Goal: Task Accomplishment & Management: Complete application form

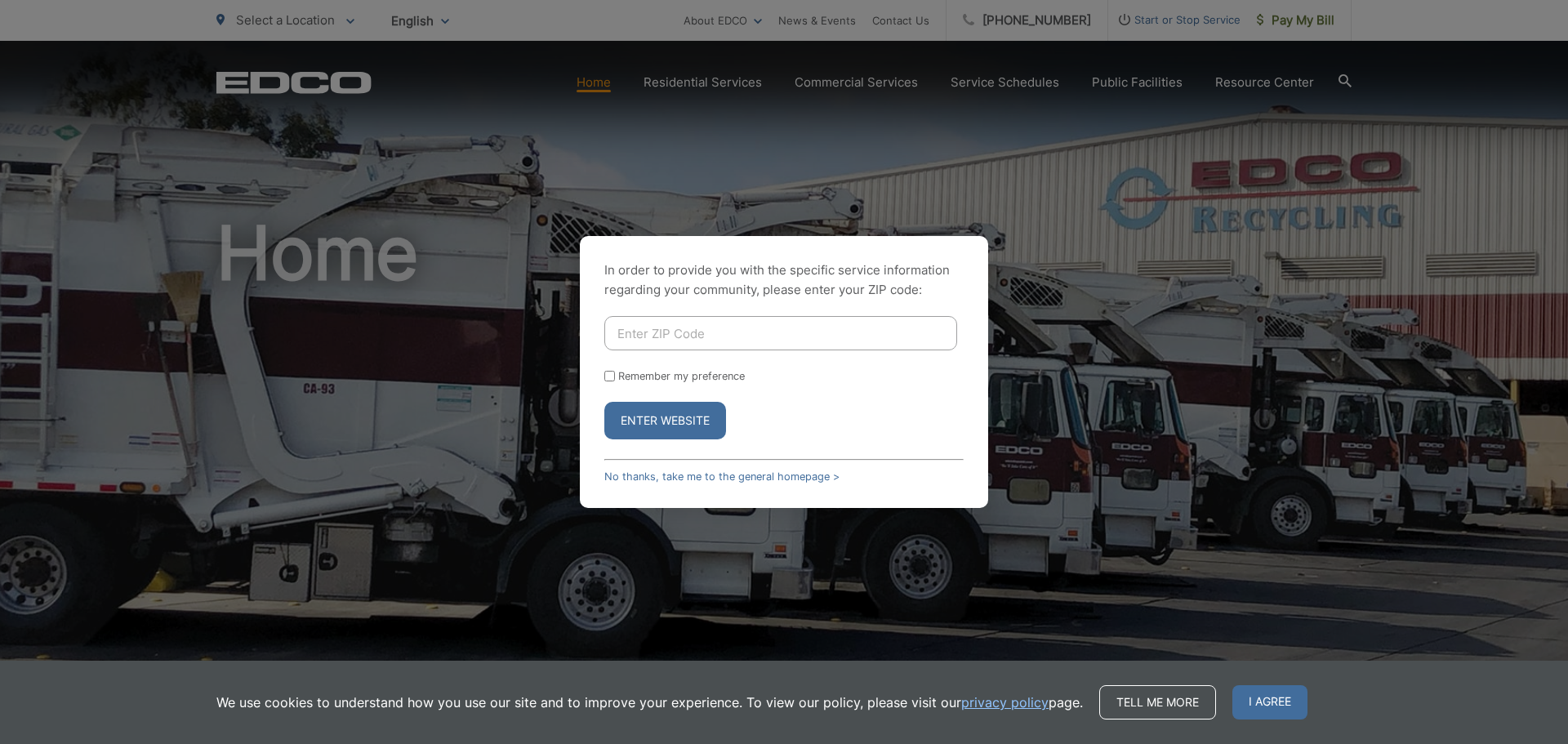
click at [752, 343] on input "Enter ZIP Code" at bounding box center [781, 333] width 353 height 34
type input "92084"
click at [661, 413] on button "Enter Website" at bounding box center [665, 420] width 121 height 38
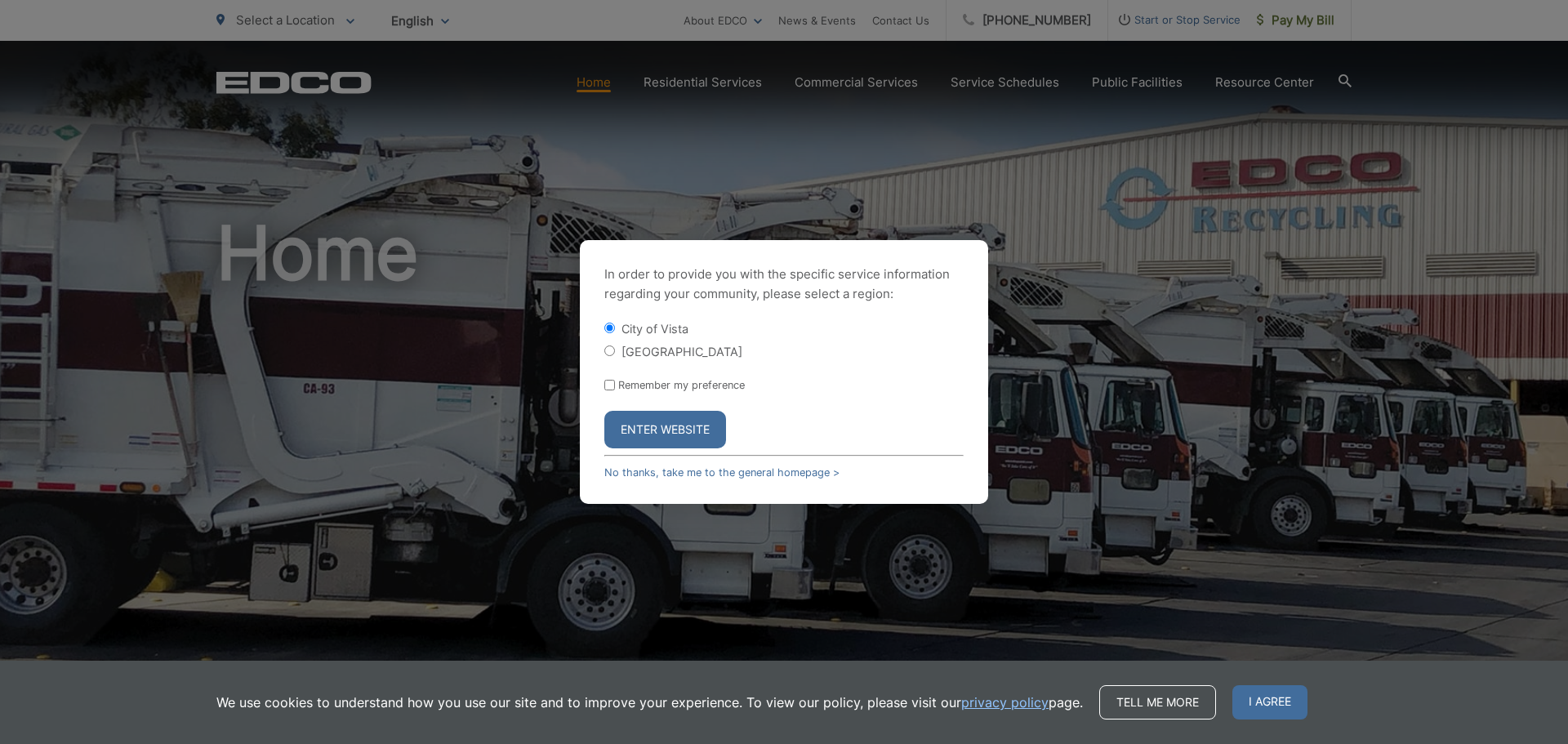
click at [660, 429] on button "Enter Website" at bounding box center [665, 429] width 121 height 38
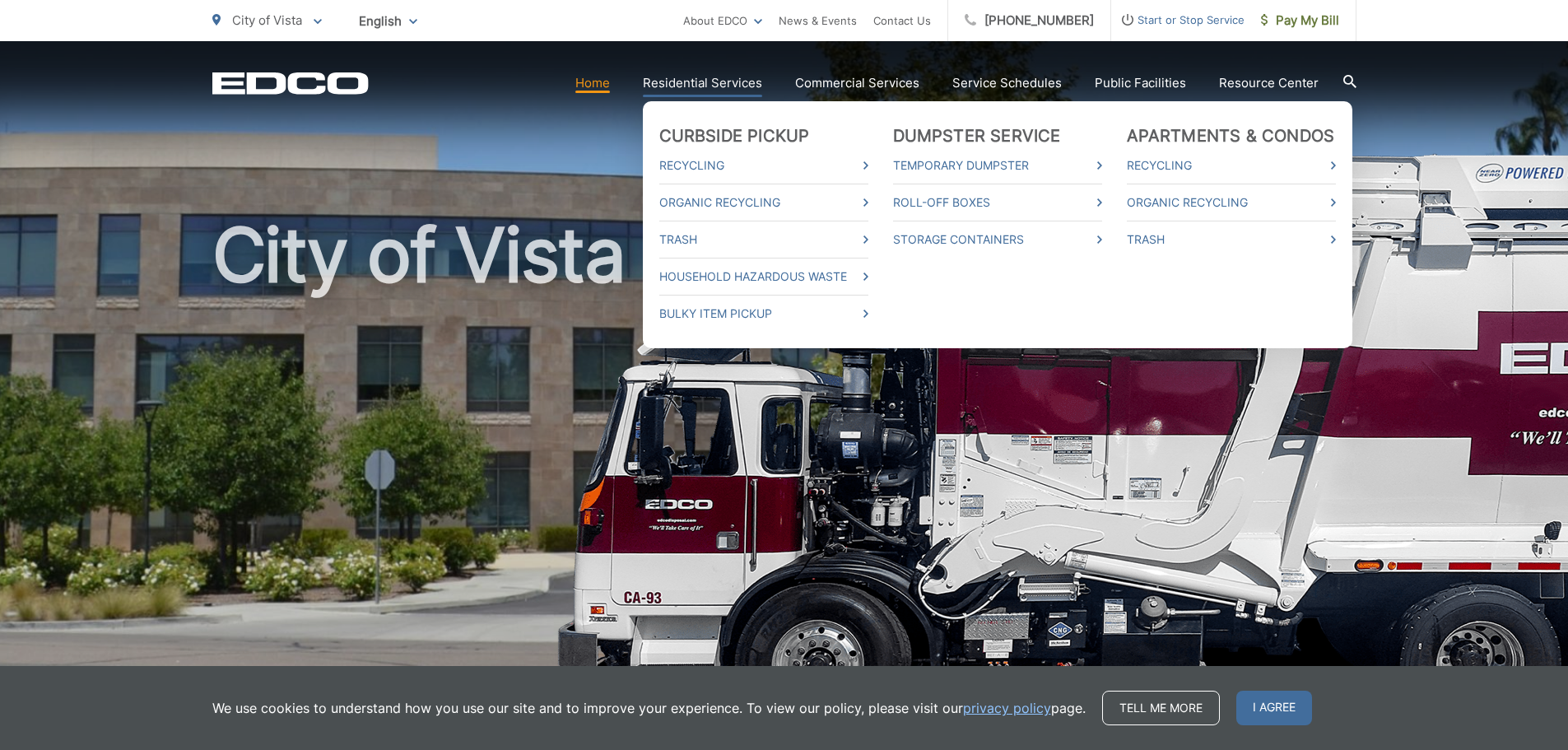
click at [686, 87] on link "Residential Services" at bounding box center [702, 83] width 119 height 19
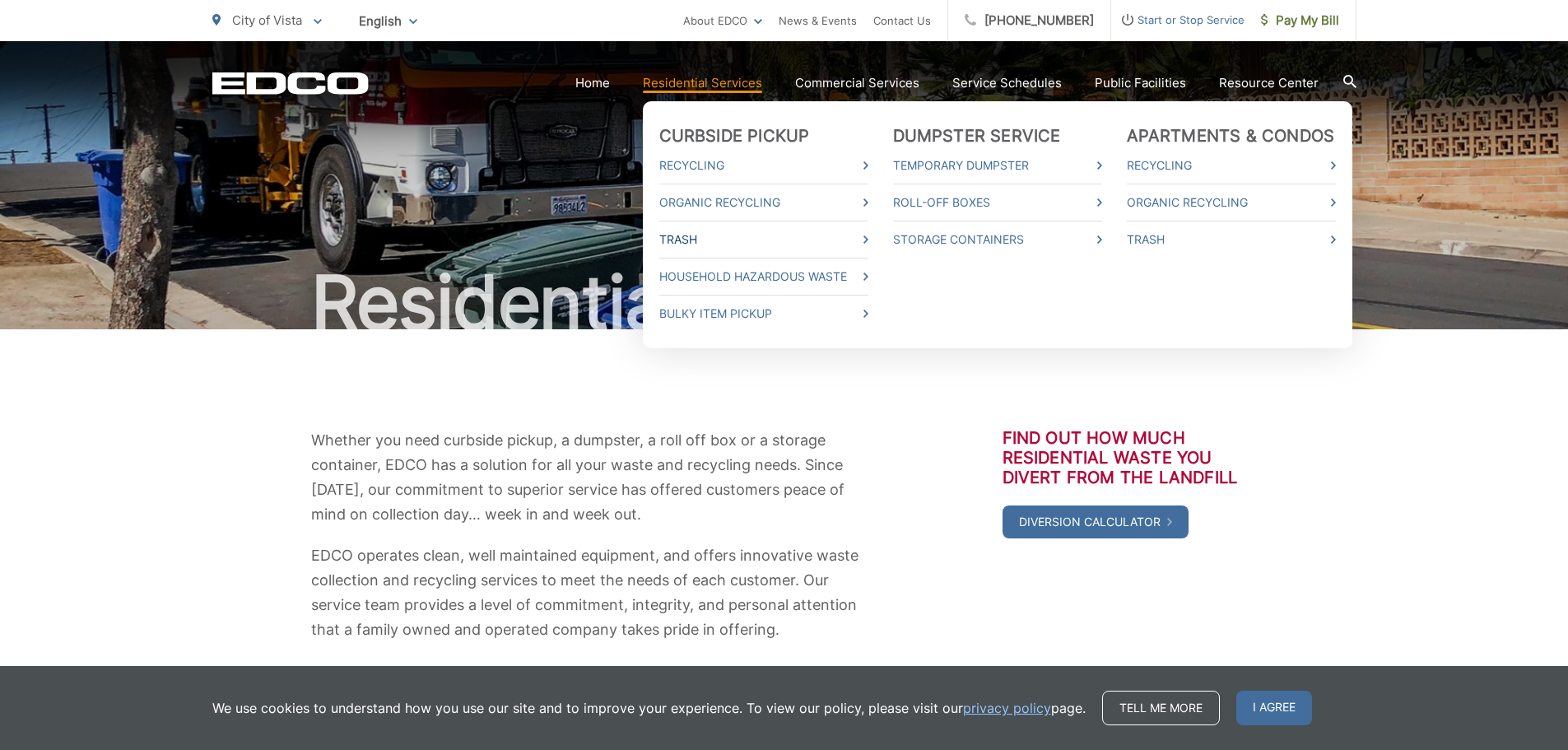
click at [709, 243] on link "Trash" at bounding box center [764, 239] width 209 height 19
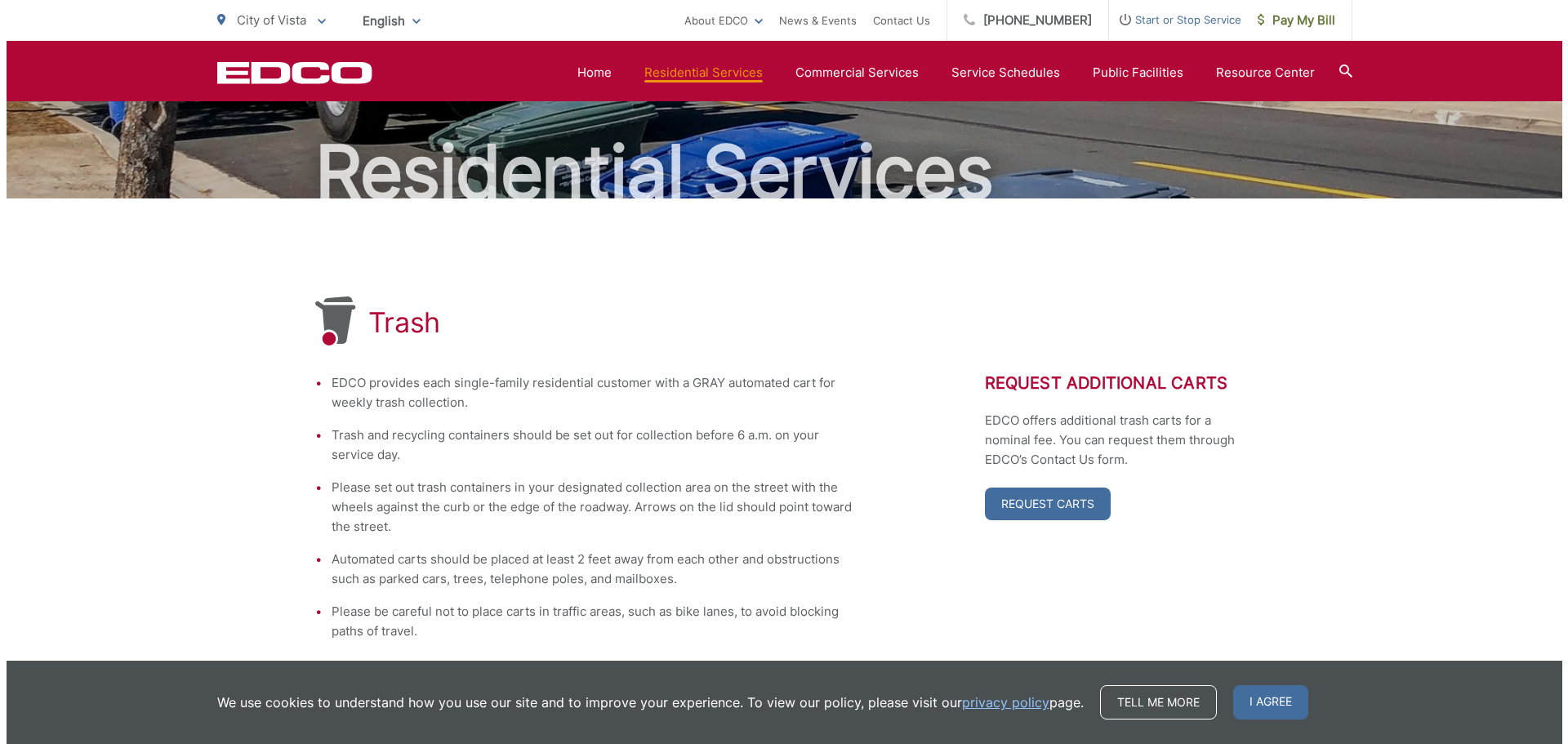
scroll to position [82, 0]
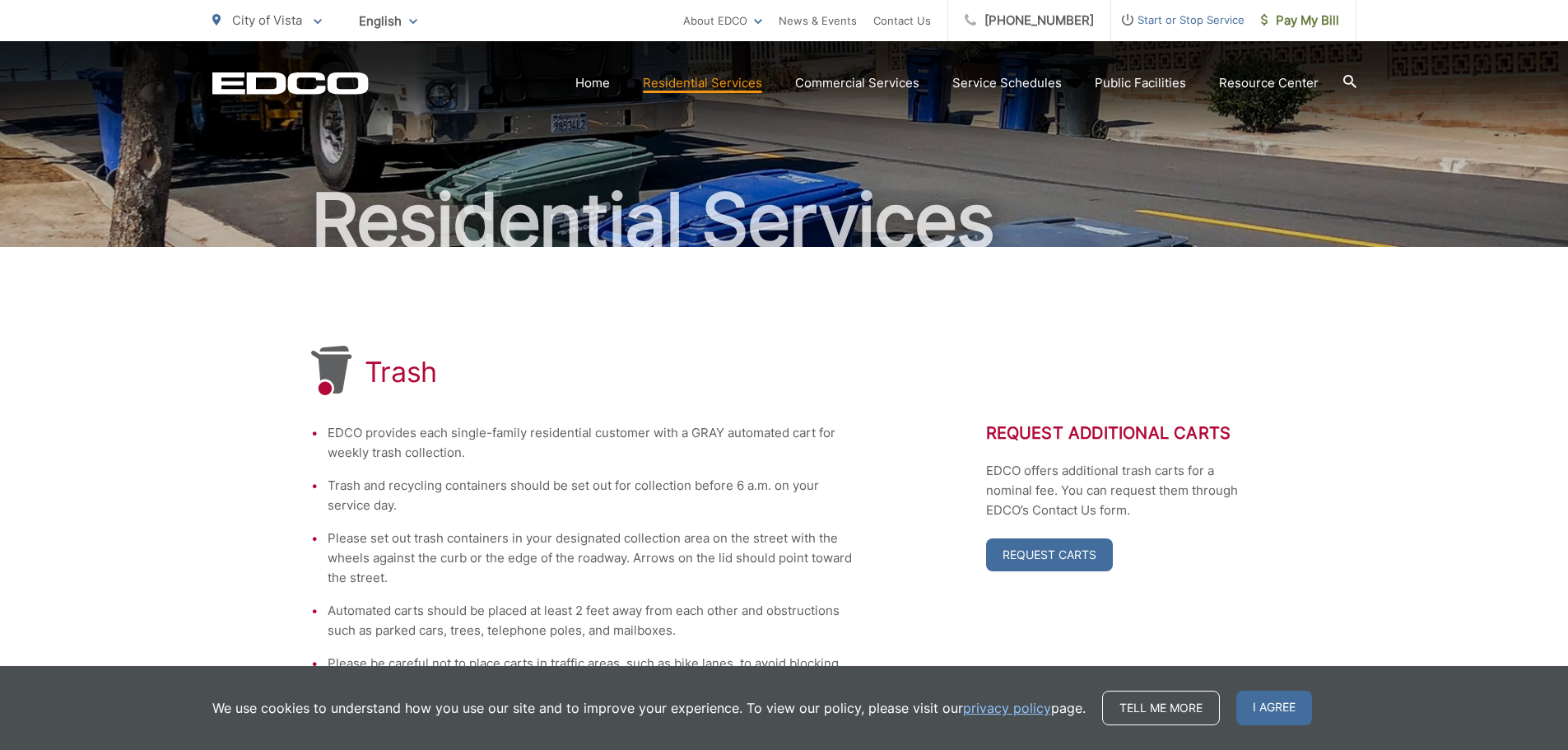
click at [1187, 17] on span "Start or Stop Service" at bounding box center [1177, 19] width 133 height 19
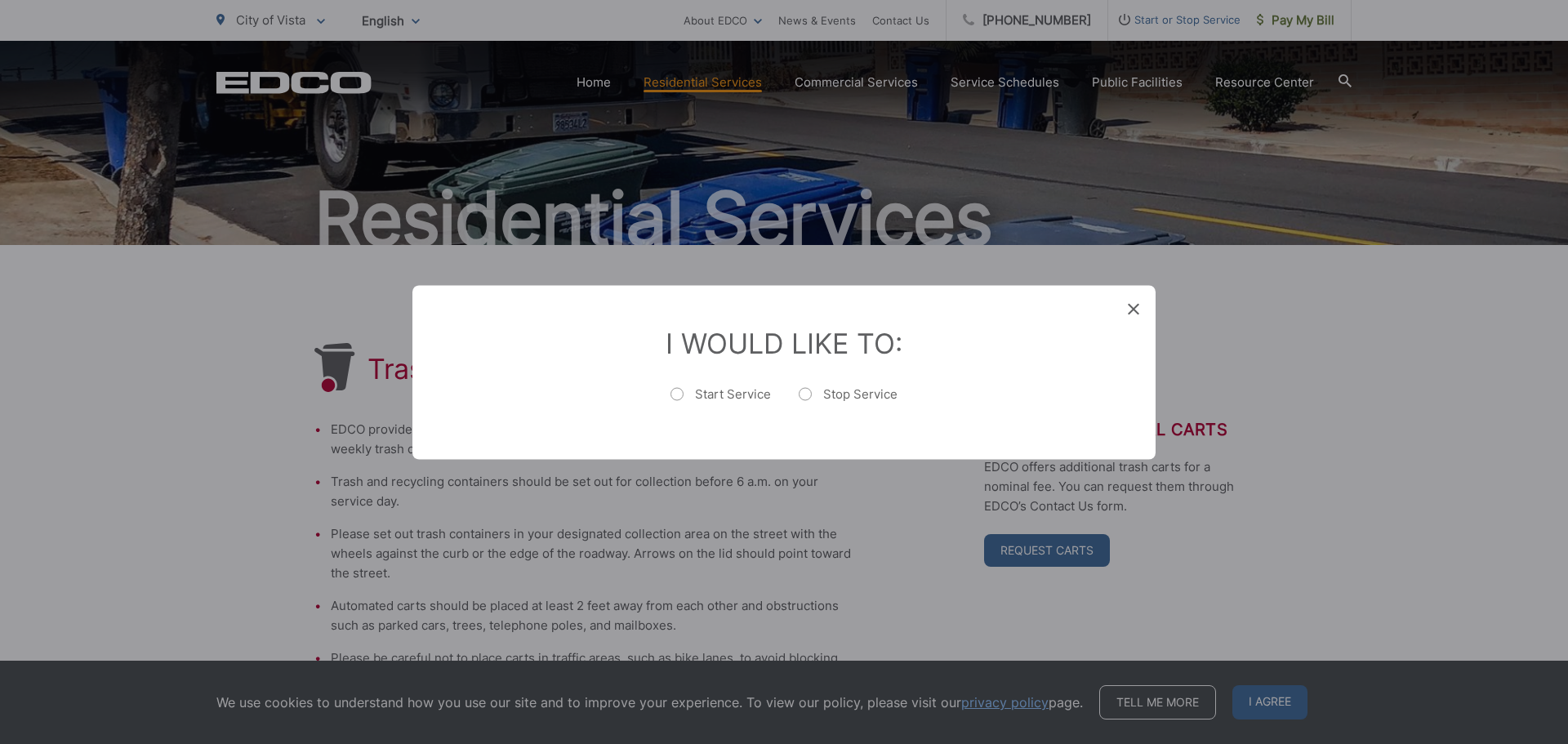
click at [677, 391] on label "Start Service" at bounding box center [721, 402] width 100 height 33
radio input "true"
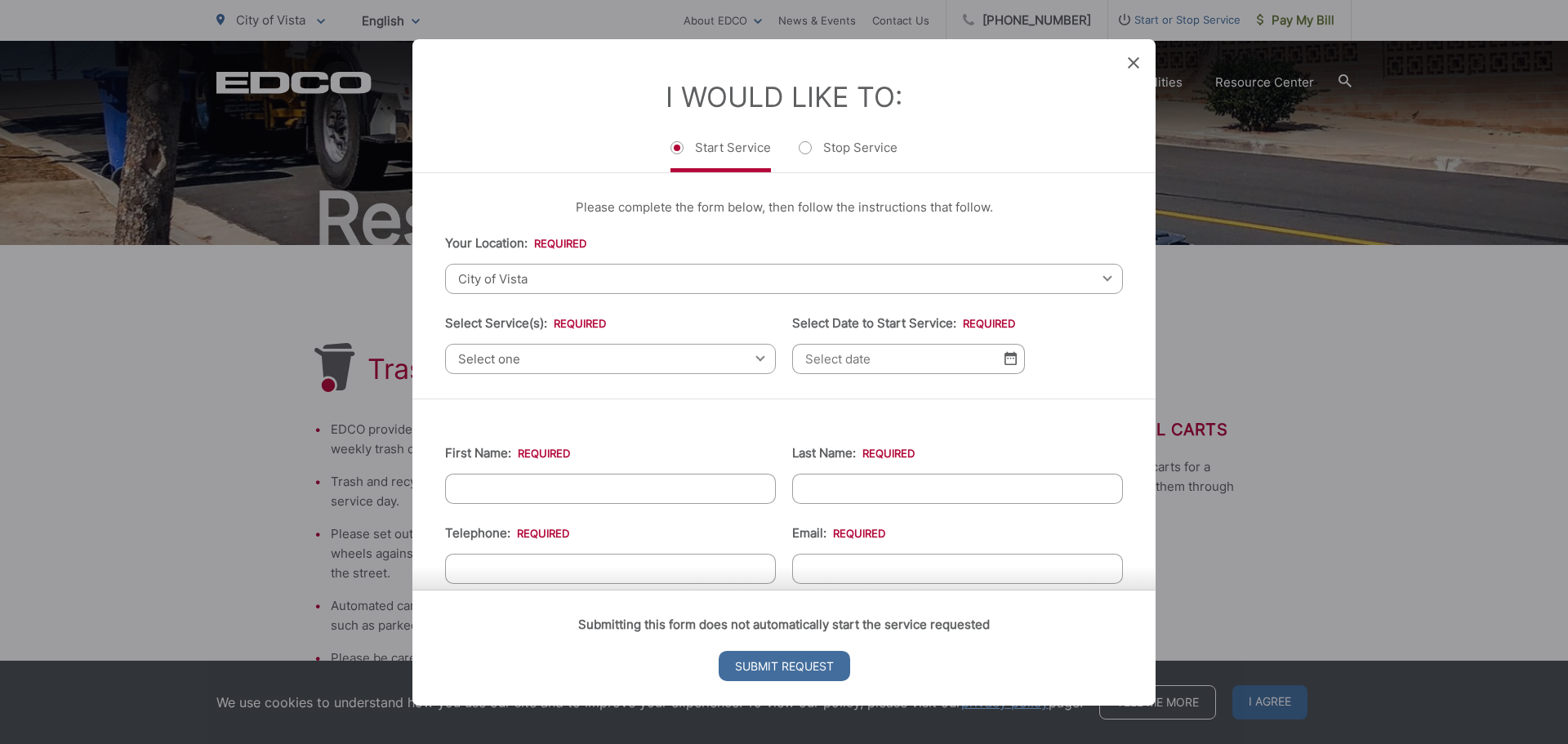
click at [589, 352] on span "Select one" at bounding box center [610, 358] width 331 height 30
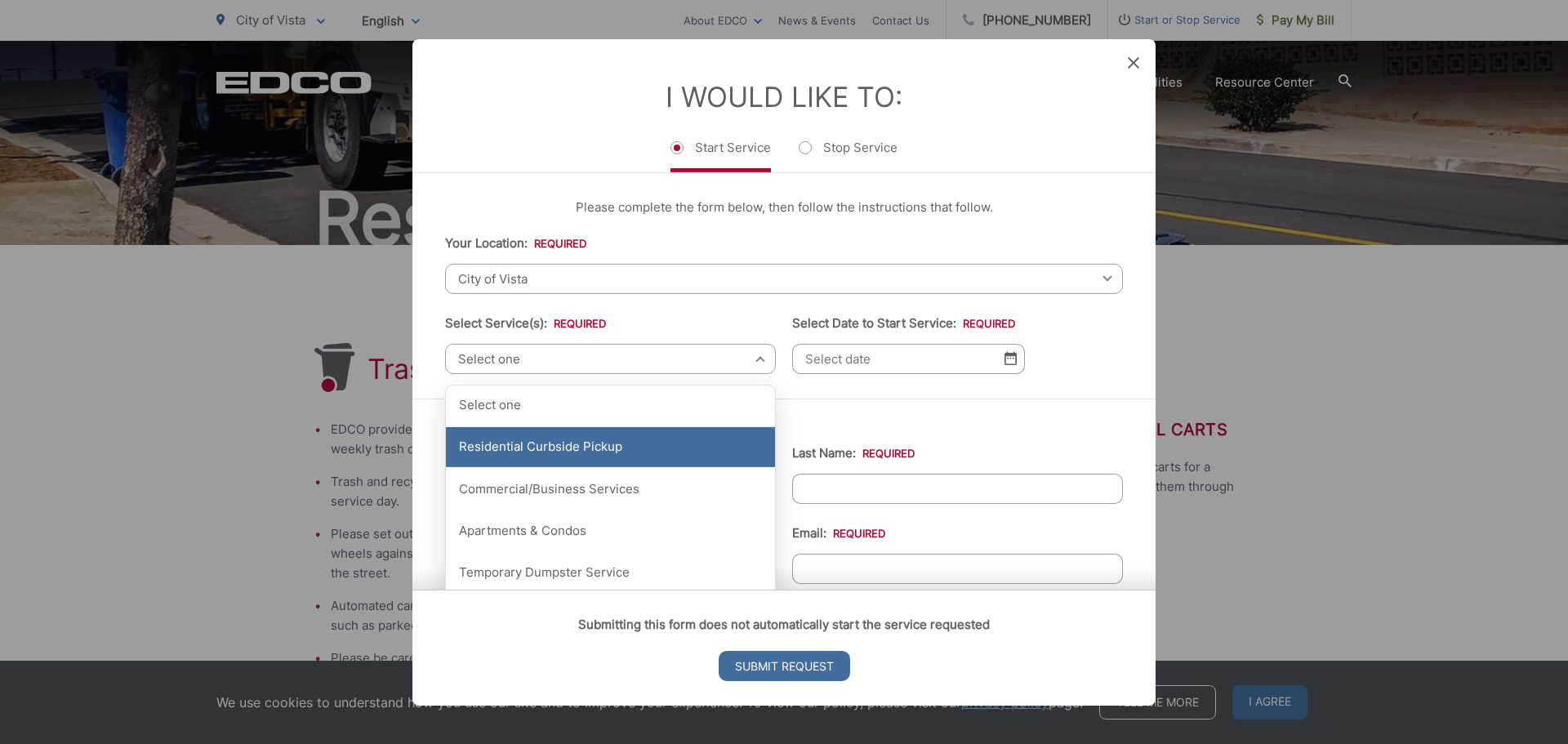
click at [564, 460] on div "Residential Curbside Pickup" at bounding box center [610, 447] width 329 height 41
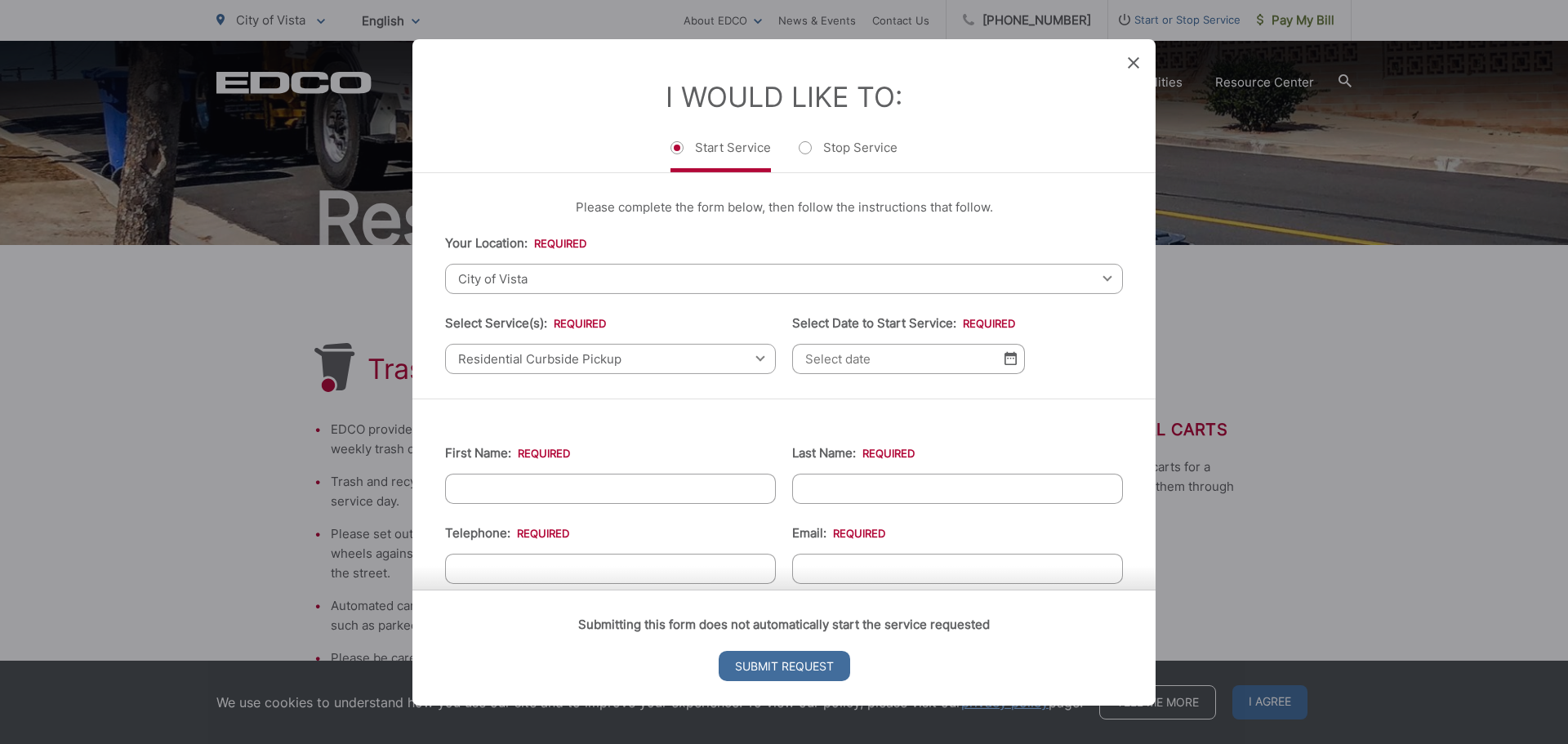
click at [870, 365] on input "Select Date to Start Service: *" at bounding box center [908, 358] width 233 height 30
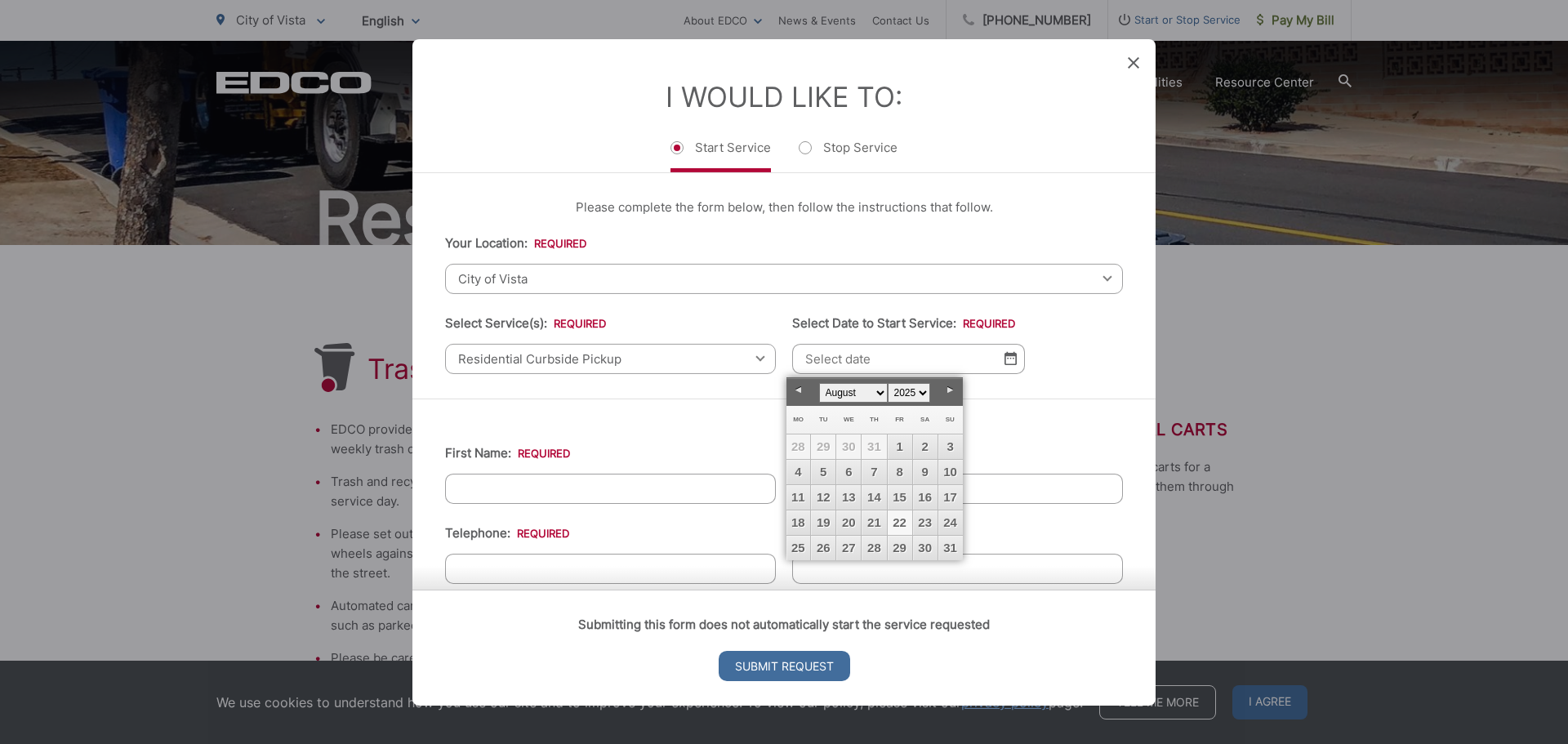
click at [904, 520] on link "22" at bounding box center [900, 522] width 24 height 24
type input "08/22/2025"
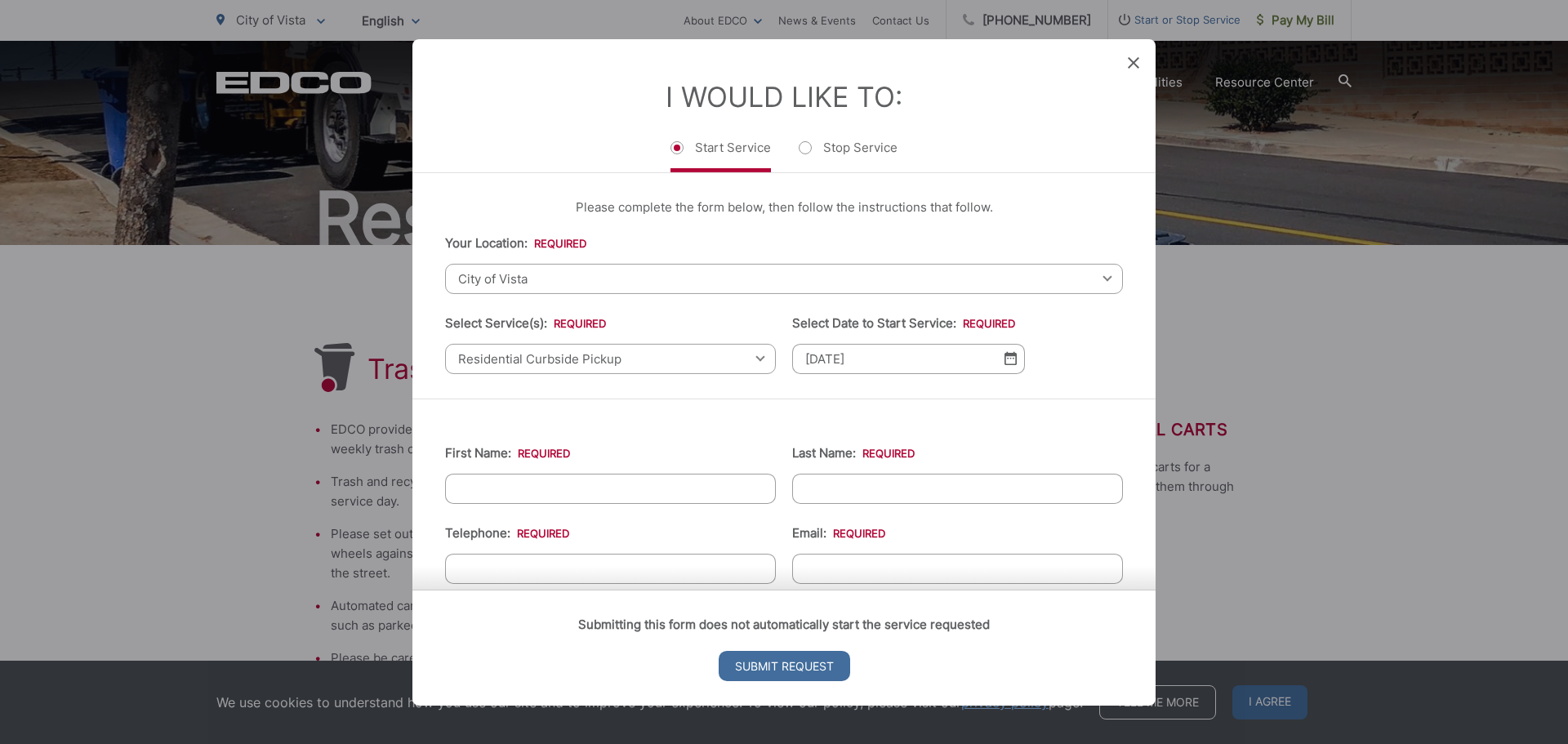
click at [574, 490] on input "First Name: *" at bounding box center [610, 488] width 331 height 30
type input "Rajagopalan"
click at [869, 490] on input "Last Name: *" at bounding box center [957, 488] width 331 height 30
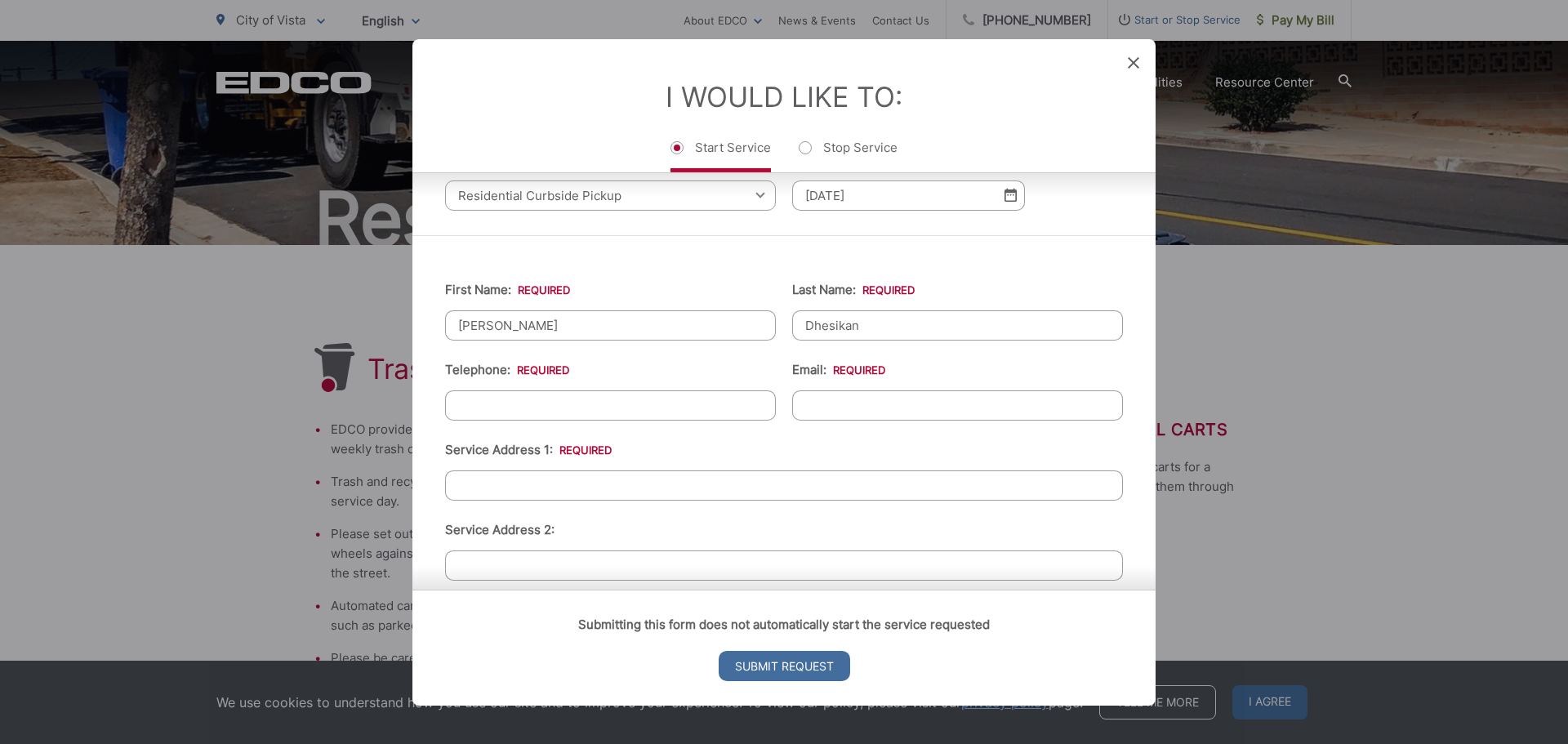
type input "Dhesikan"
click at [555, 400] on input "(___) ___-____" at bounding box center [610, 404] width 331 height 30
type input "(408) 832-8174"
click at [824, 399] on input "Email: *" at bounding box center [957, 404] width 331 height 30
click at [878, 408] on input "rdhesikan@ghmail.com" at bounding box center [957, 404] width 331 height 30
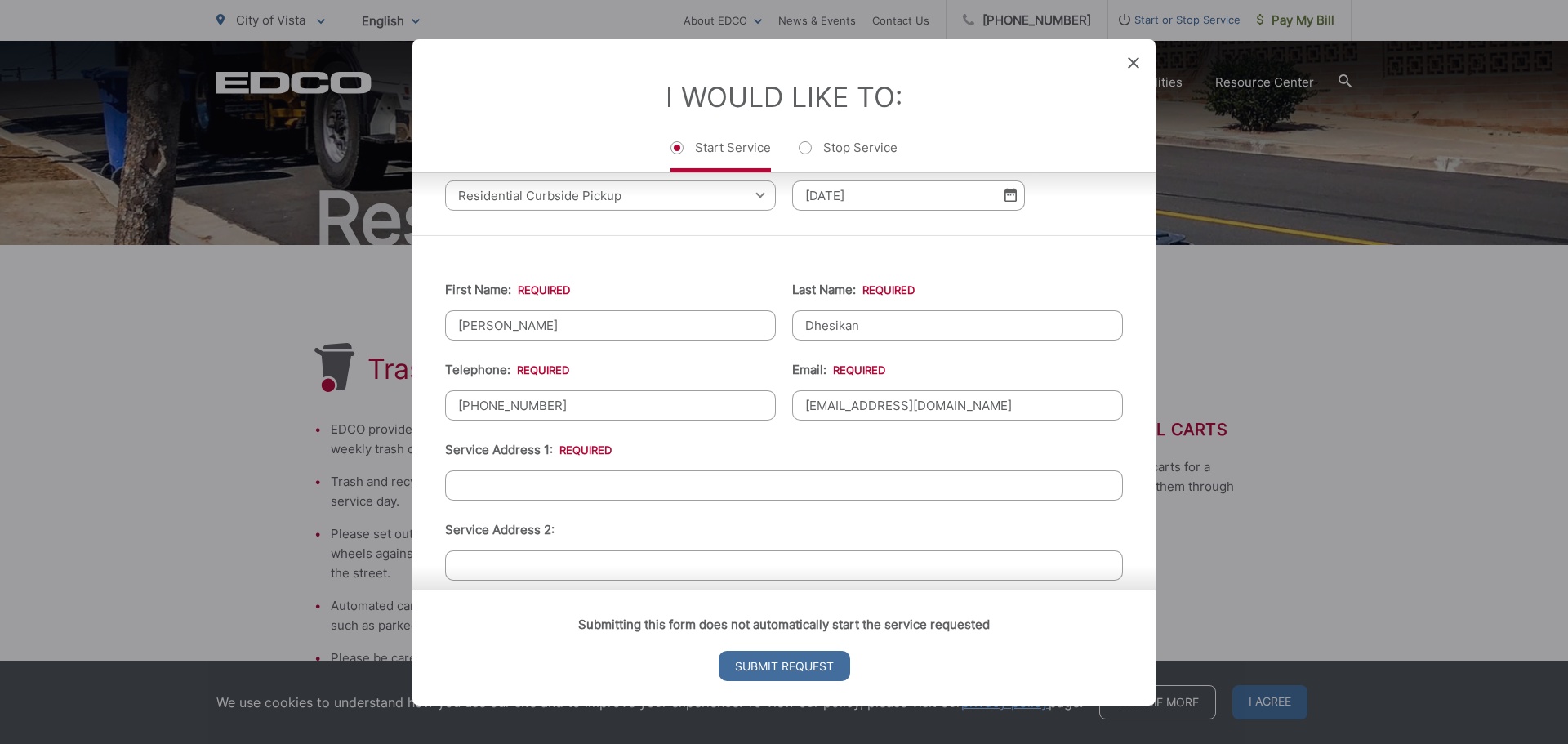
type input "rdhesikan@gmail.com"
click at [487, 475] on input "Service Address 1: *" at bounding box center [784, 485] width 678 height 30
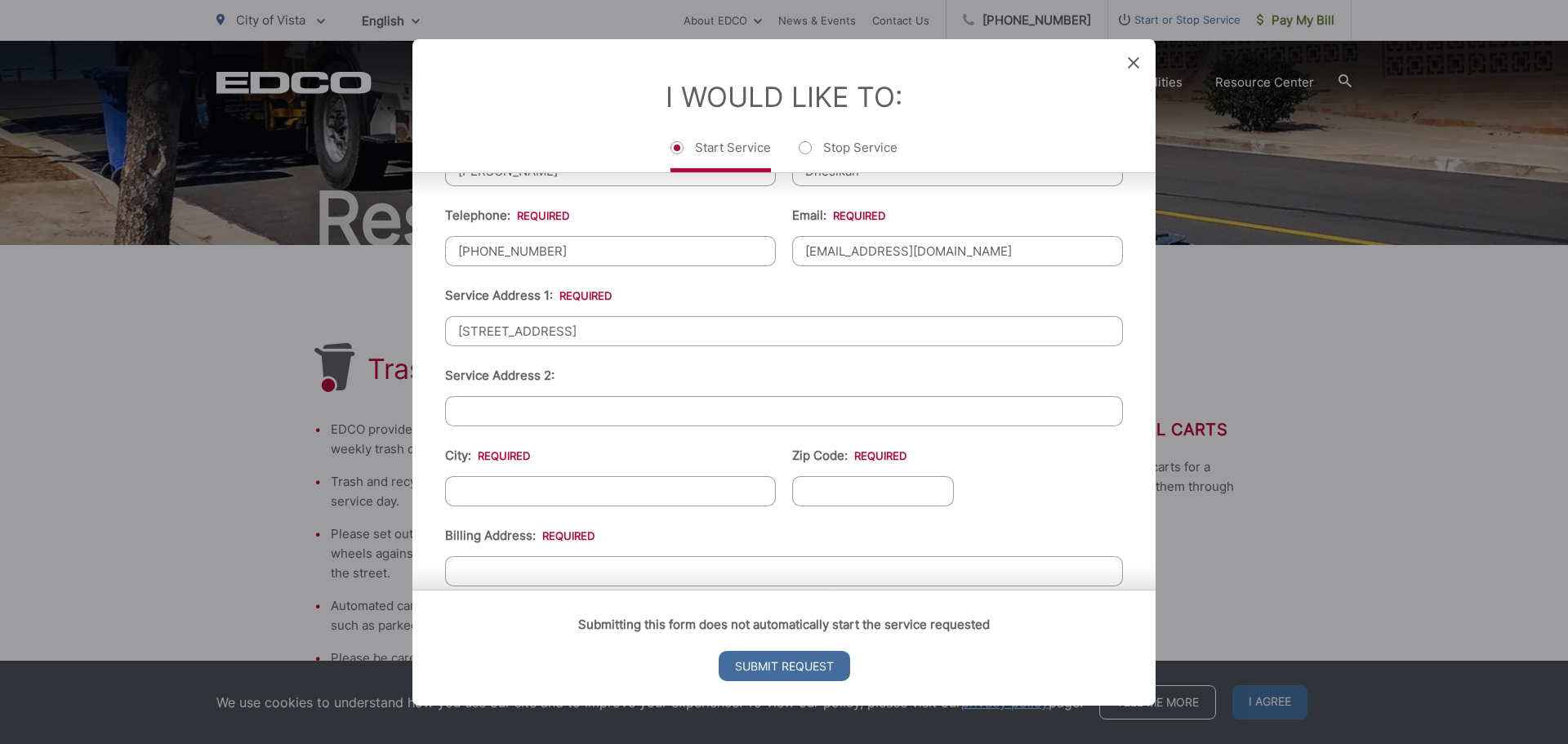
scroll to position [326, 0]
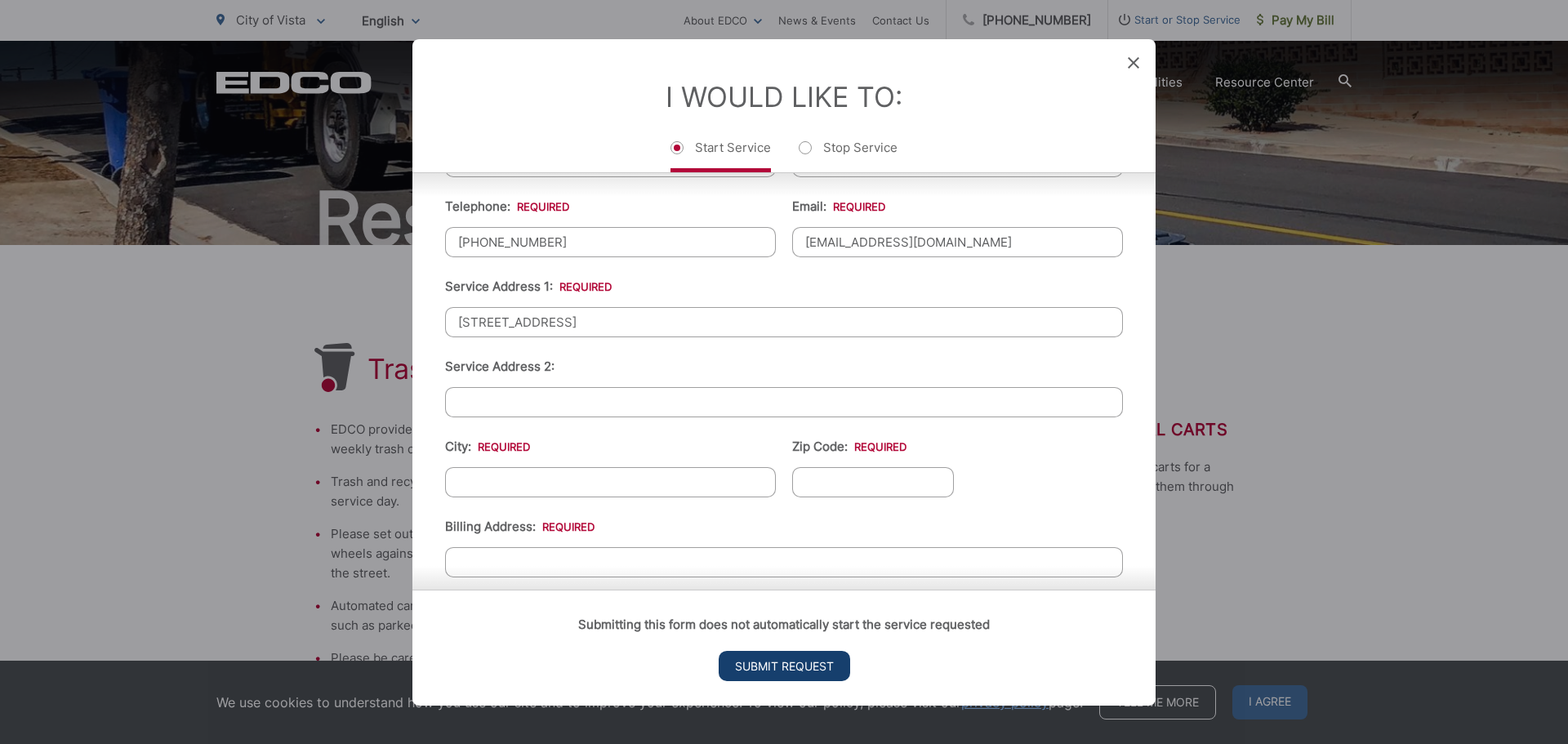
type input "444 Victoria Pl"
click at [756, 670] on input "Submit Request" at bounding box center [784, 666] width 131 height 30
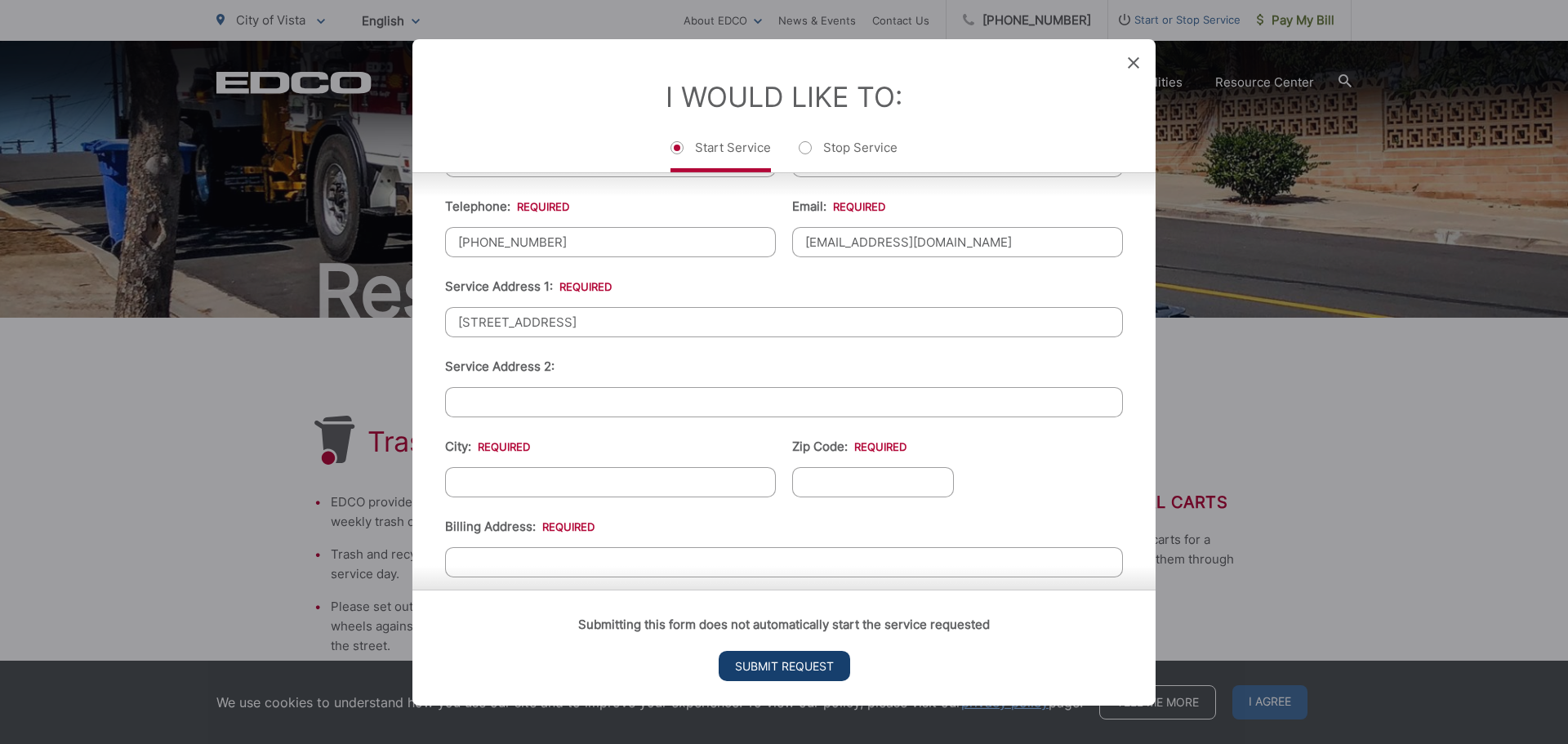
scroll to position [0, 0]
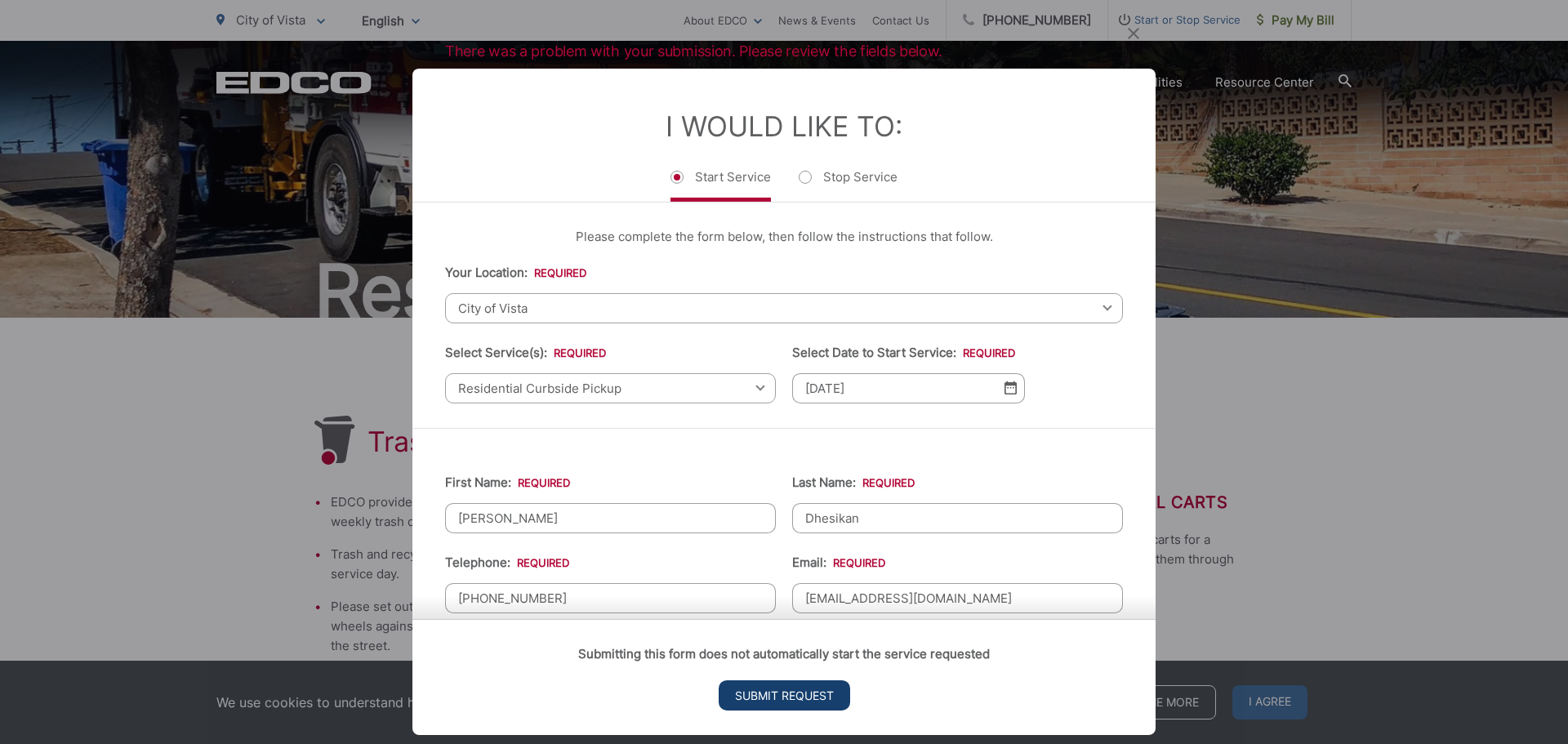
click at [785, 692] on input "Submit Request" at bounding box center [784, 695] width 131 height 30
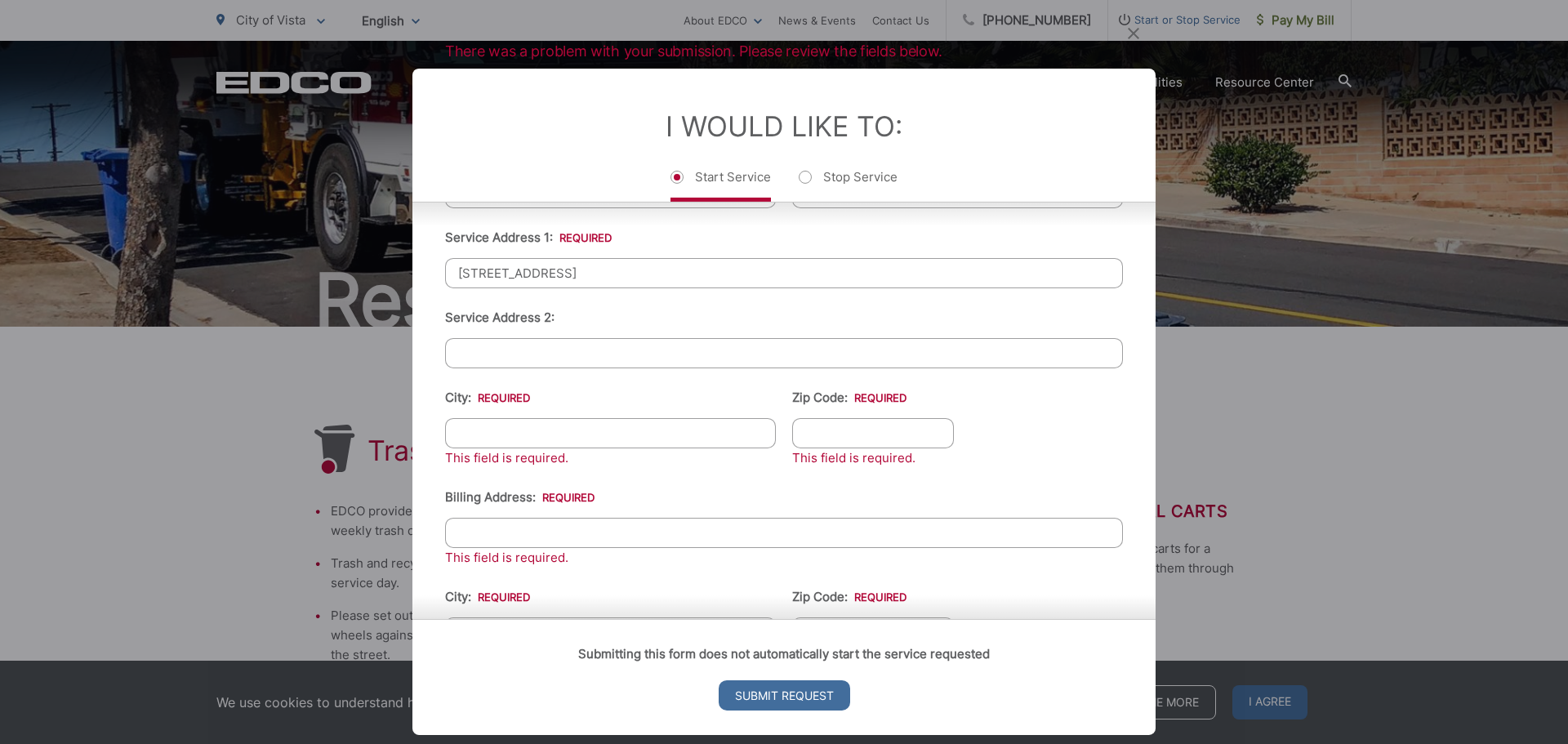
scroll to position [408, 0]
click at [628, 425] on input "City: *" at bounding box center [610, 429] width 331 height 30
type input "Vista"
click at [869, 433] on input "Zip Code: *" at bounding box center [872, 429] width 162 height 30
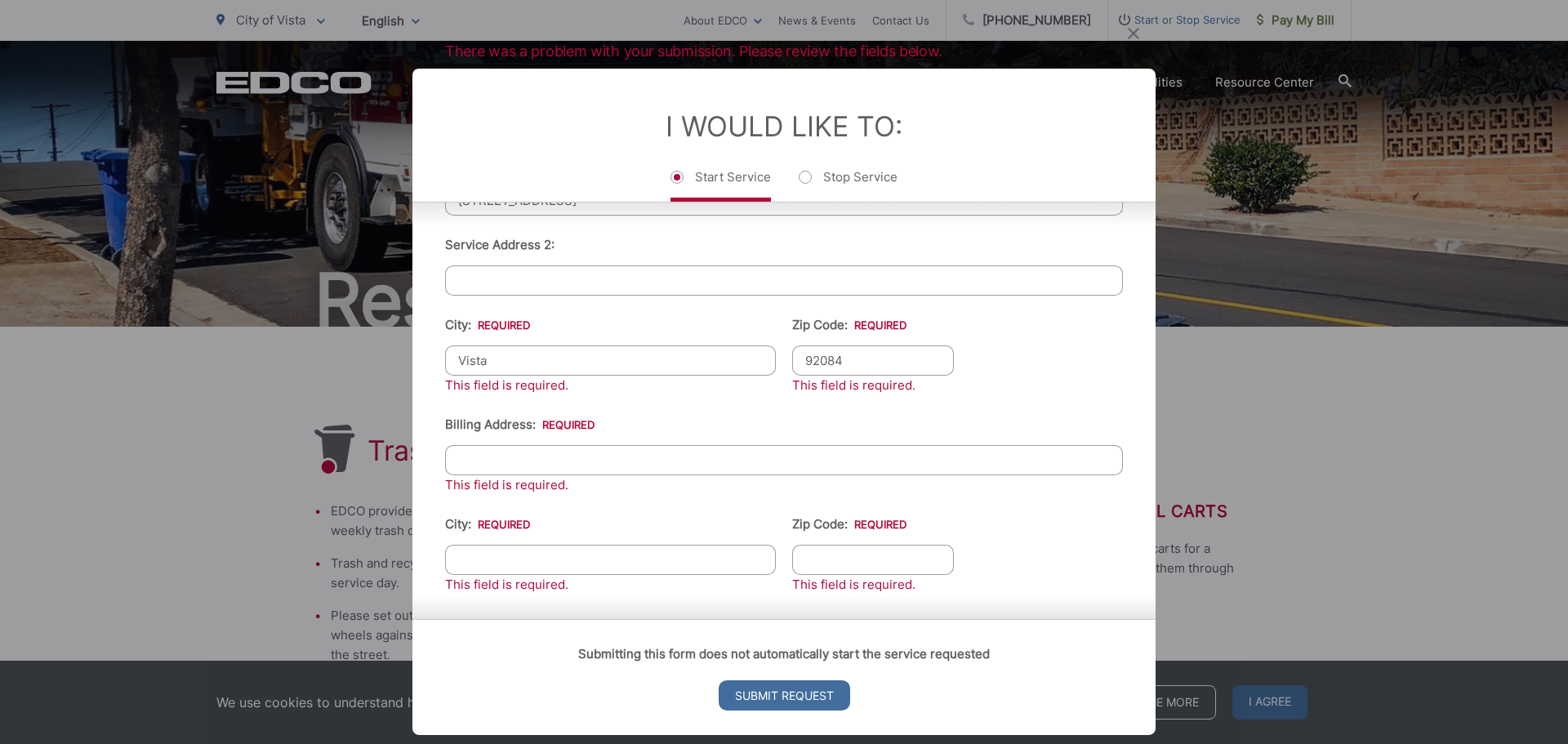
scroll to position [490, 0]
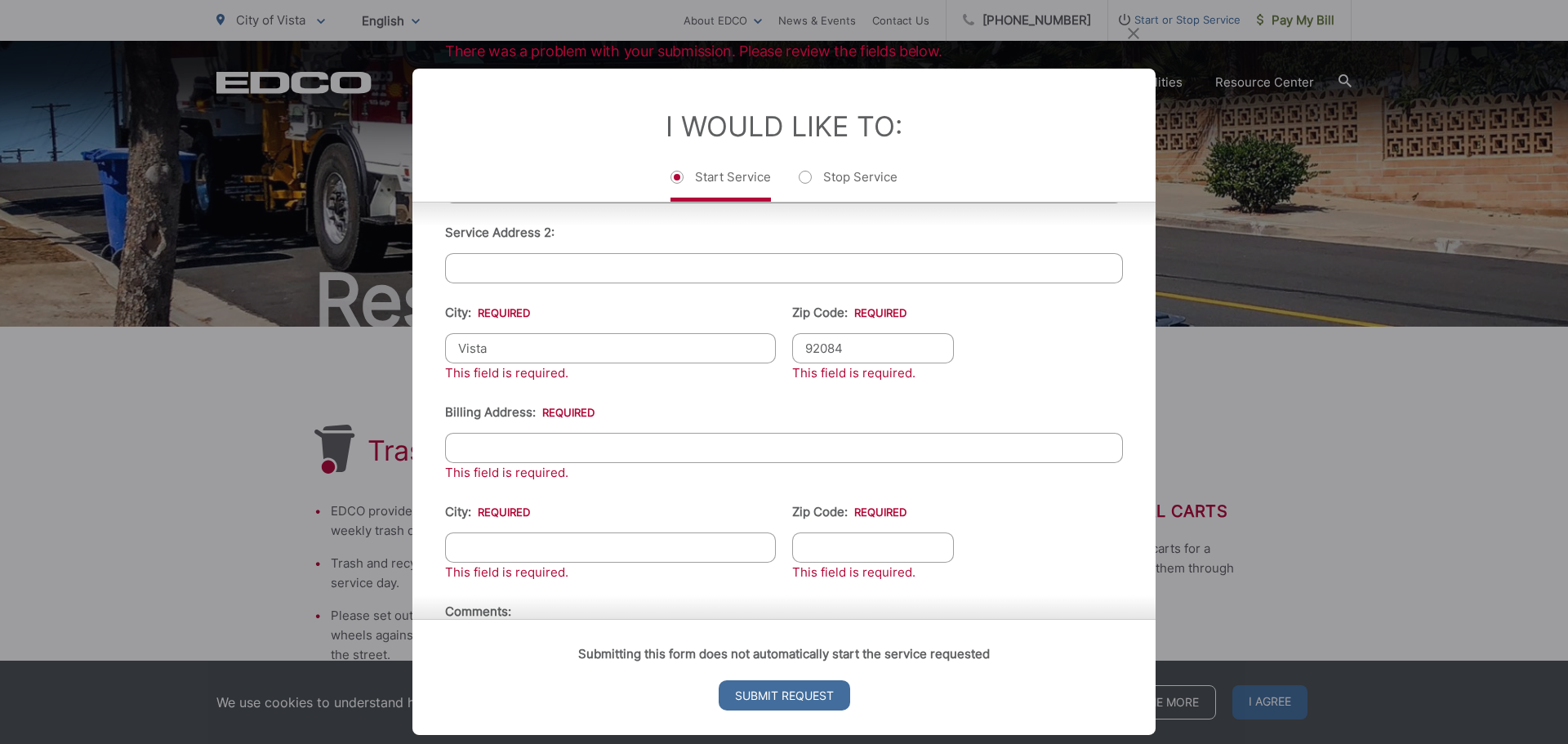
type input "92084"
click at [604, 451] on input "Billing Address: *" at bounding box center [784, 447] width 678 height 30
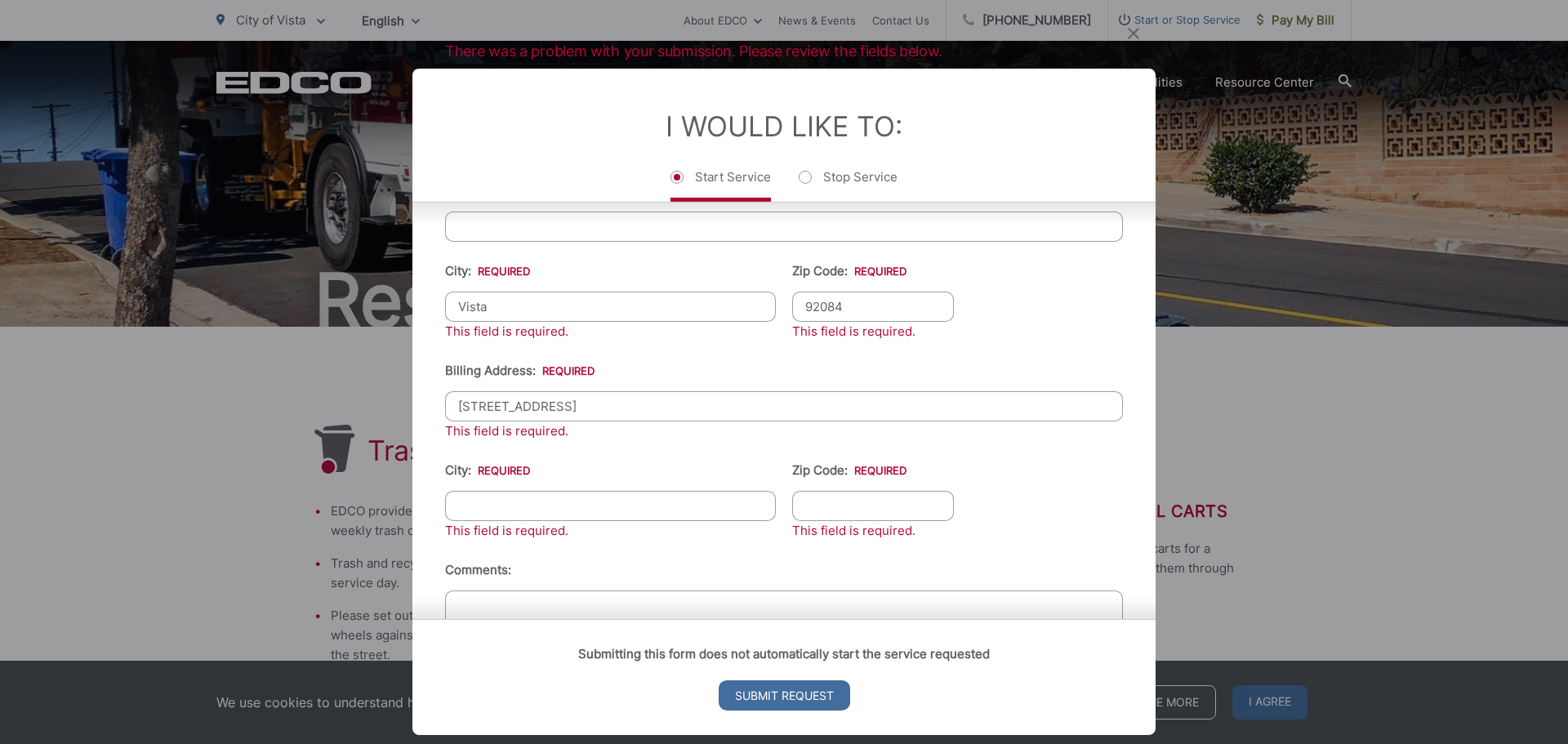
scroll to position [631, 0]
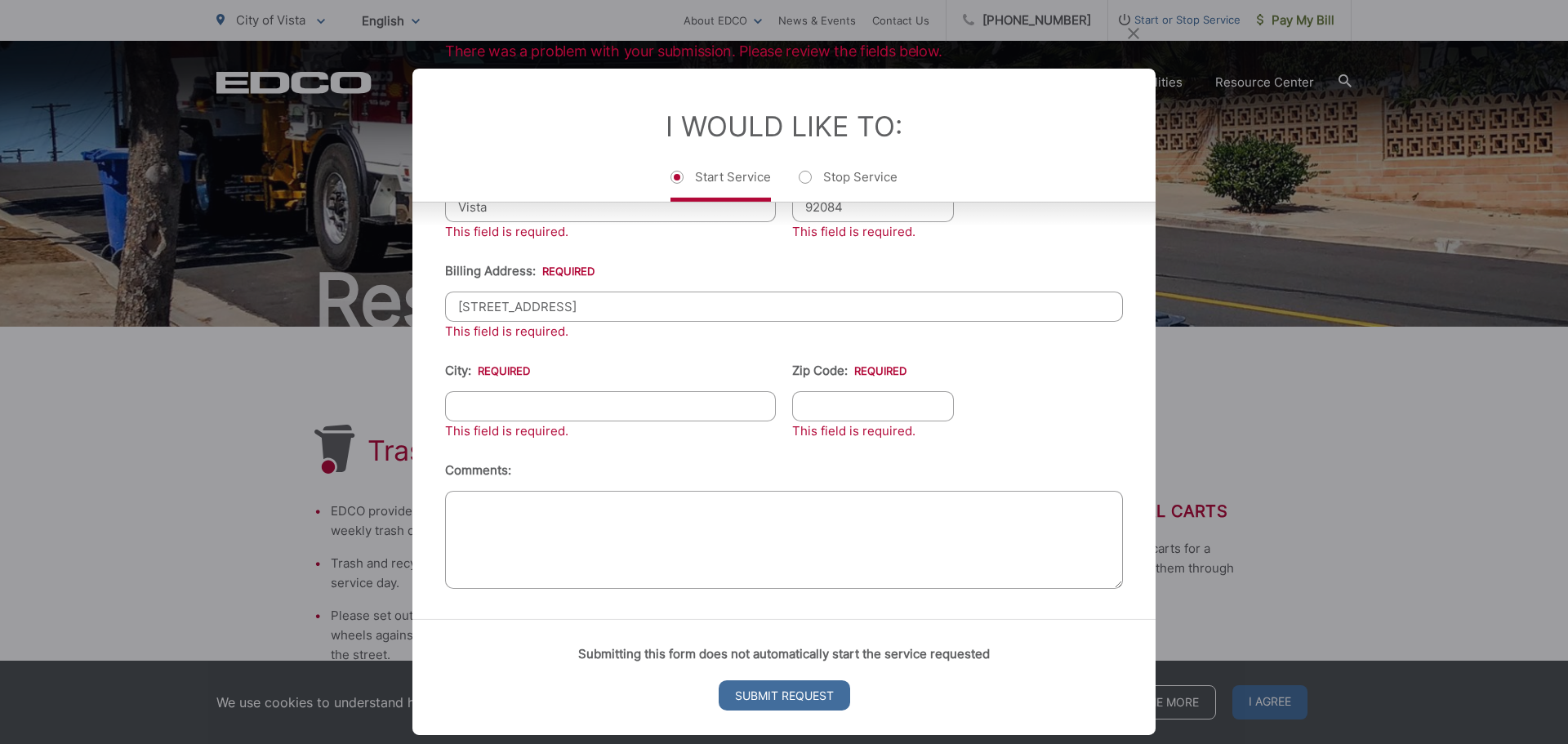
type input "2200 Beachview Dr"
click at [566, 401] on input "City: *" at bounding box center [610, 405] width 331 height 30
type input "Flower Mound"
click at [810, 404] on input "Zip Code: *" at bounding box center [872, 405] width 162 height 30
type input "75022"
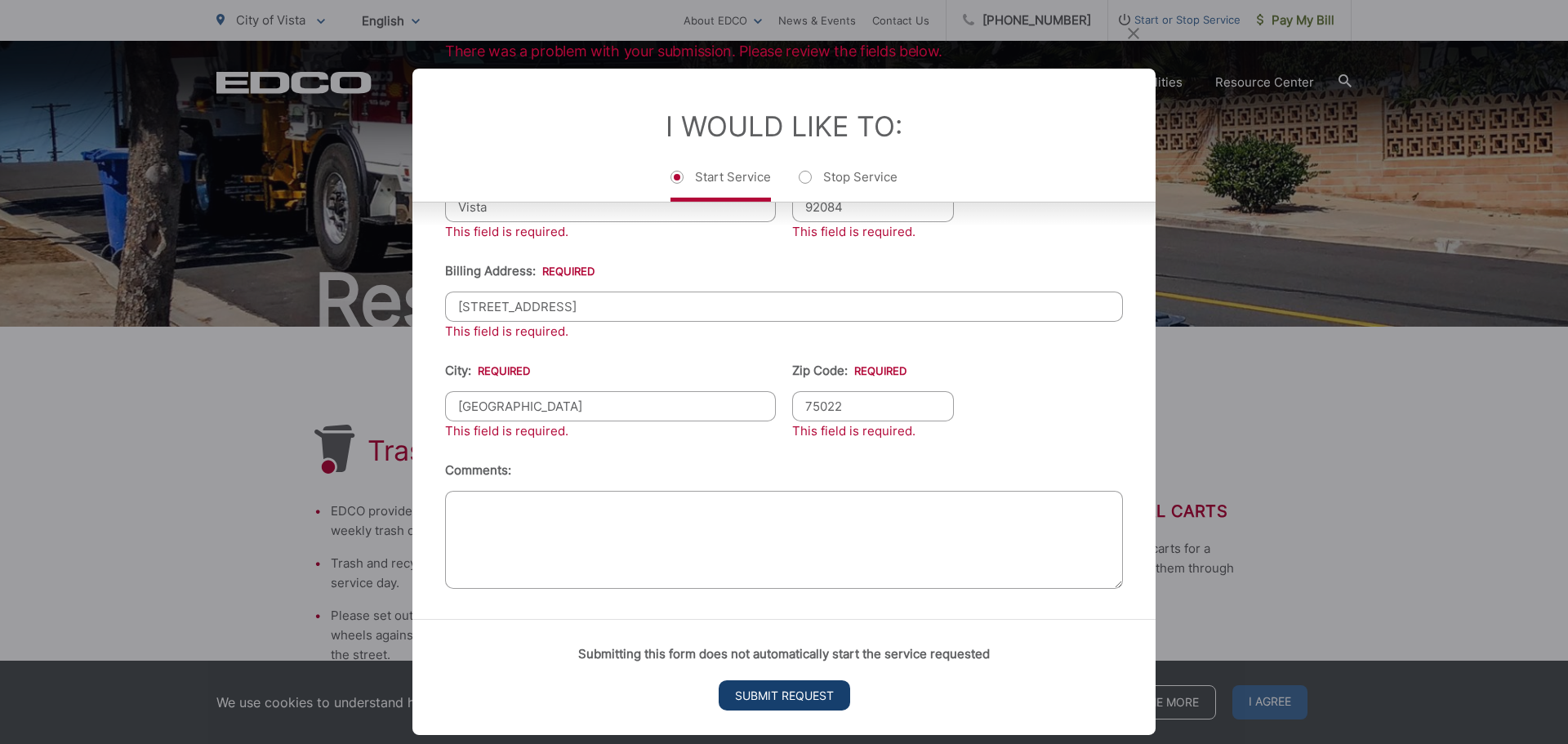
click at [784, 696] on input "Submit Request" at bounding box center [784, 695] width 131 height 30
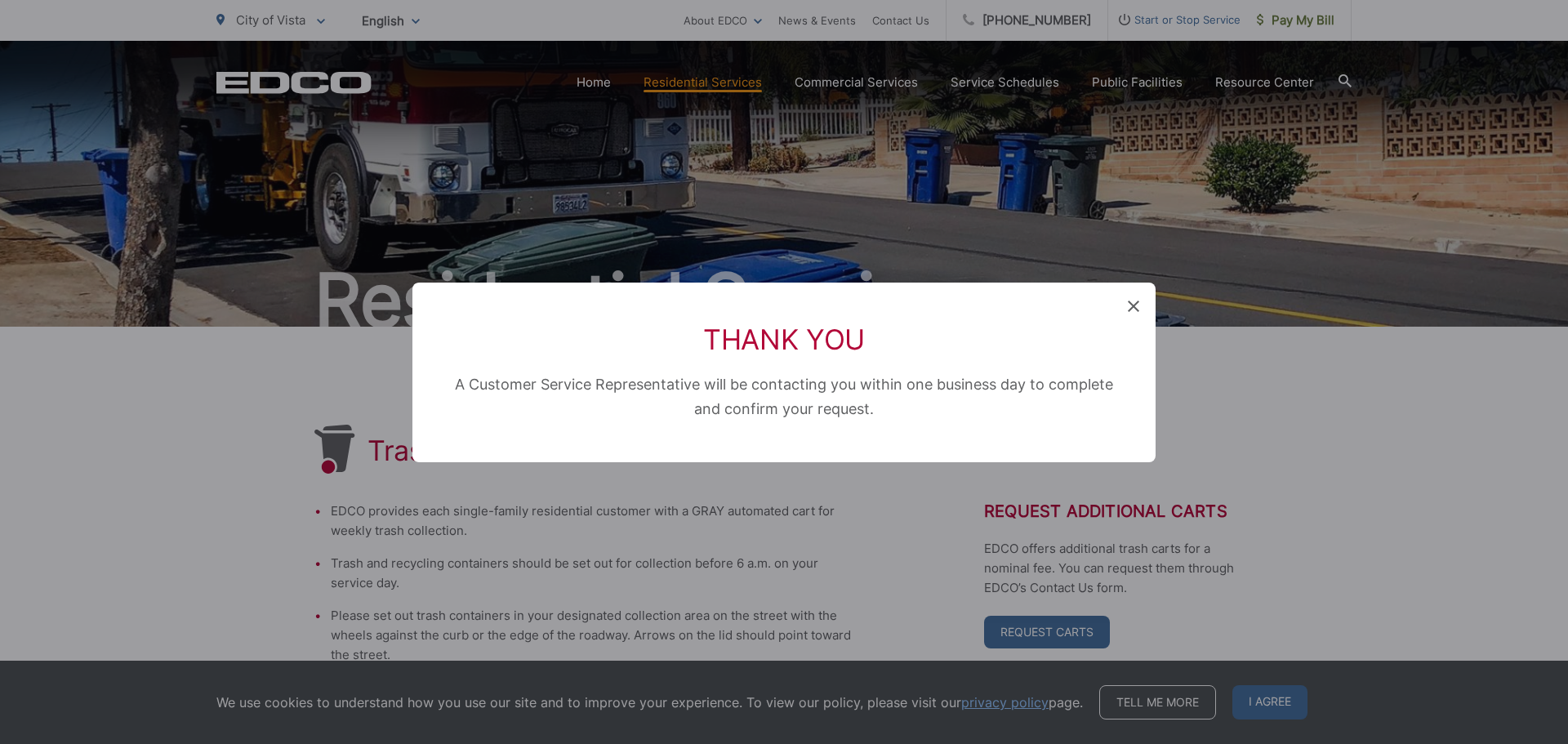
scroll to position [201, 0]
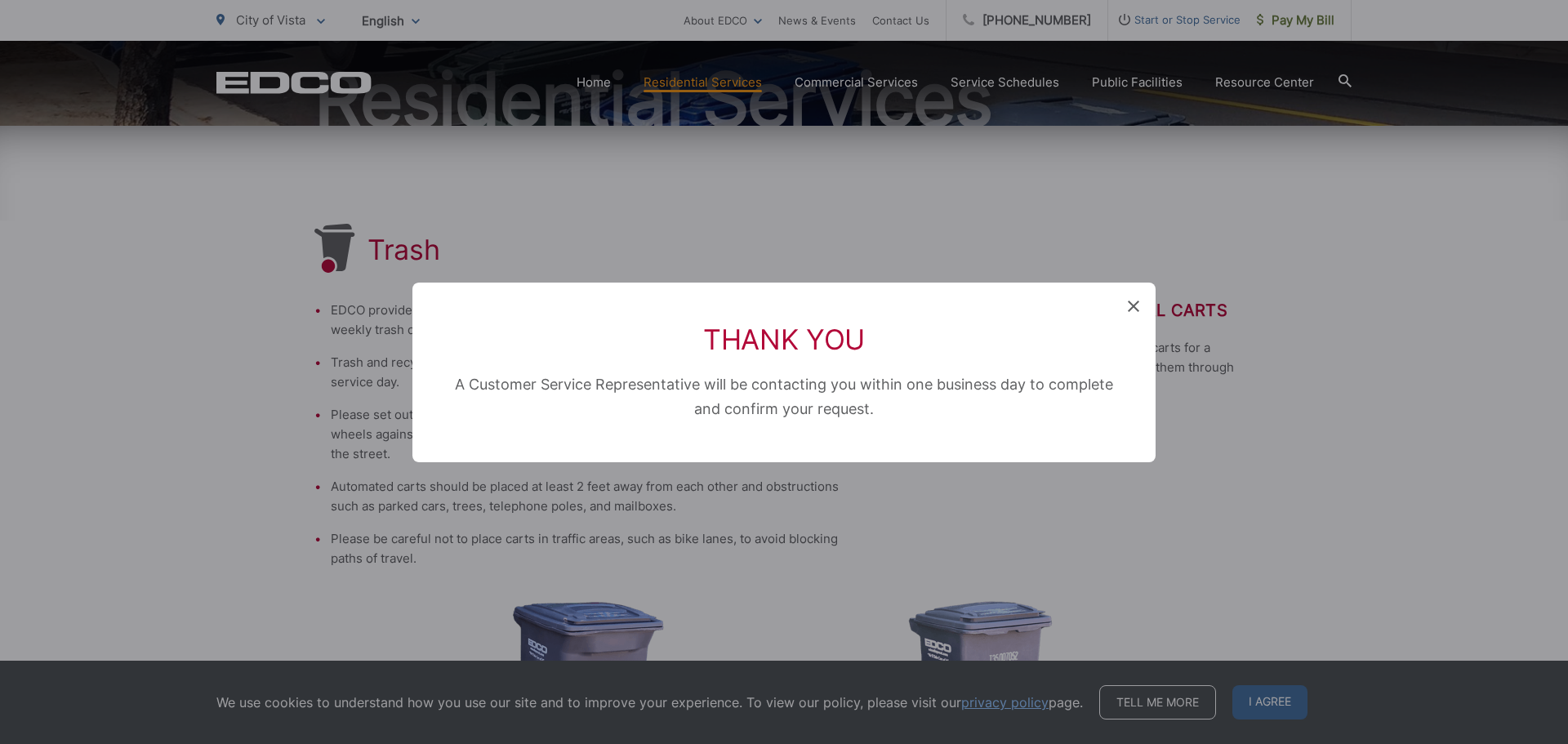
click at [1134, 305] on icon at bounding box center [1134, 306] width 12 height 12
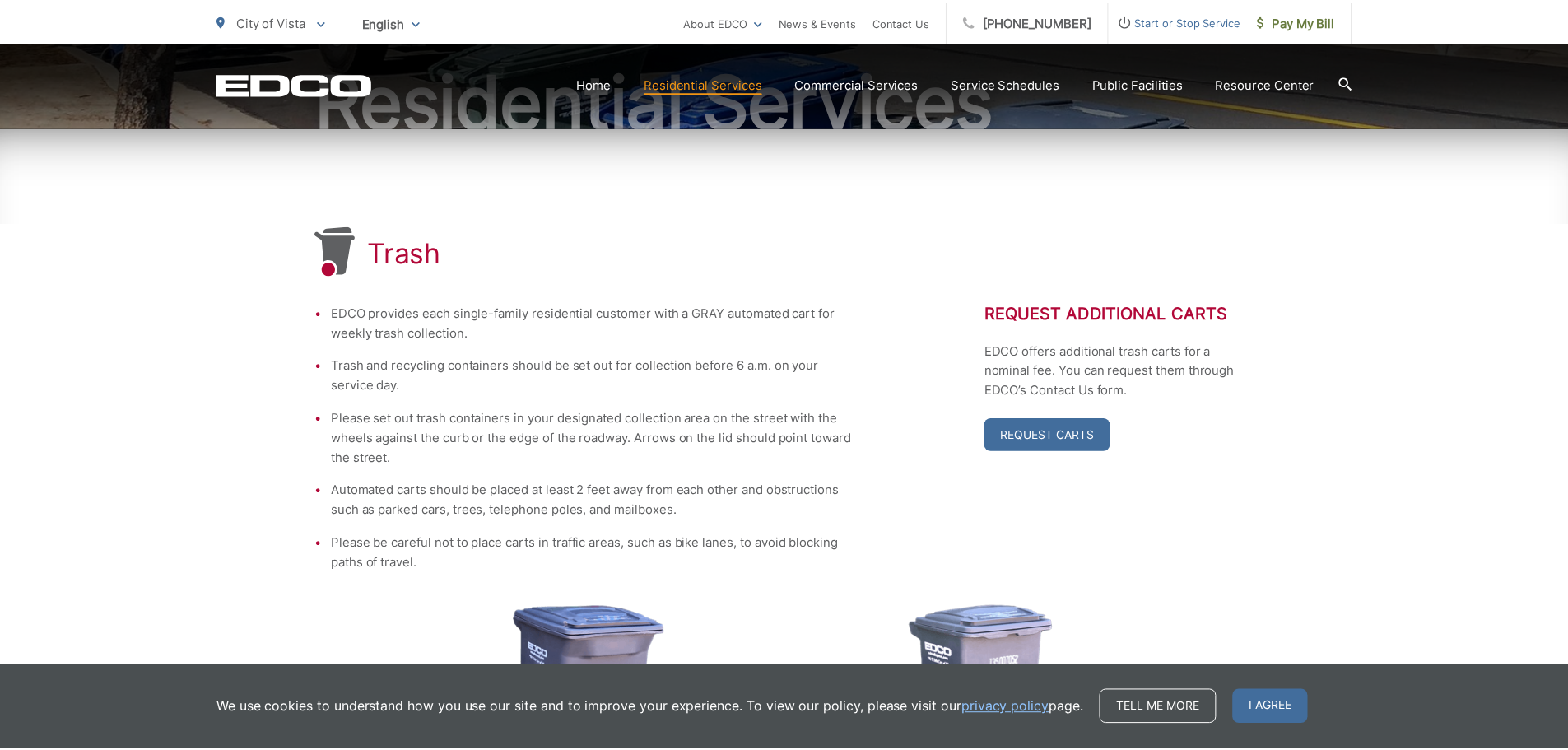
scroll to position [83, 0]
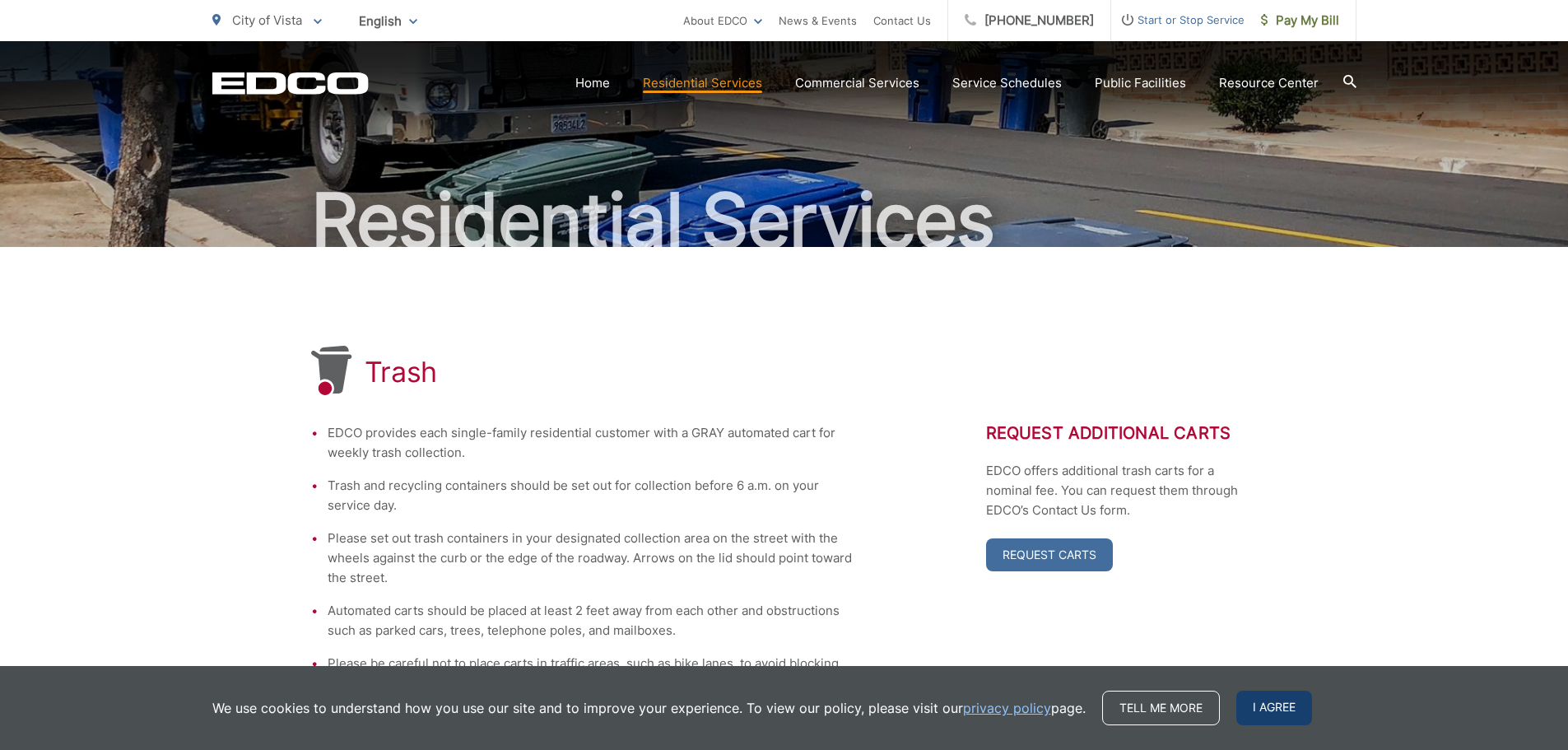
click at [1257, 710] on span "I agree" at bounding box center [1274, 708] width 76 height 35
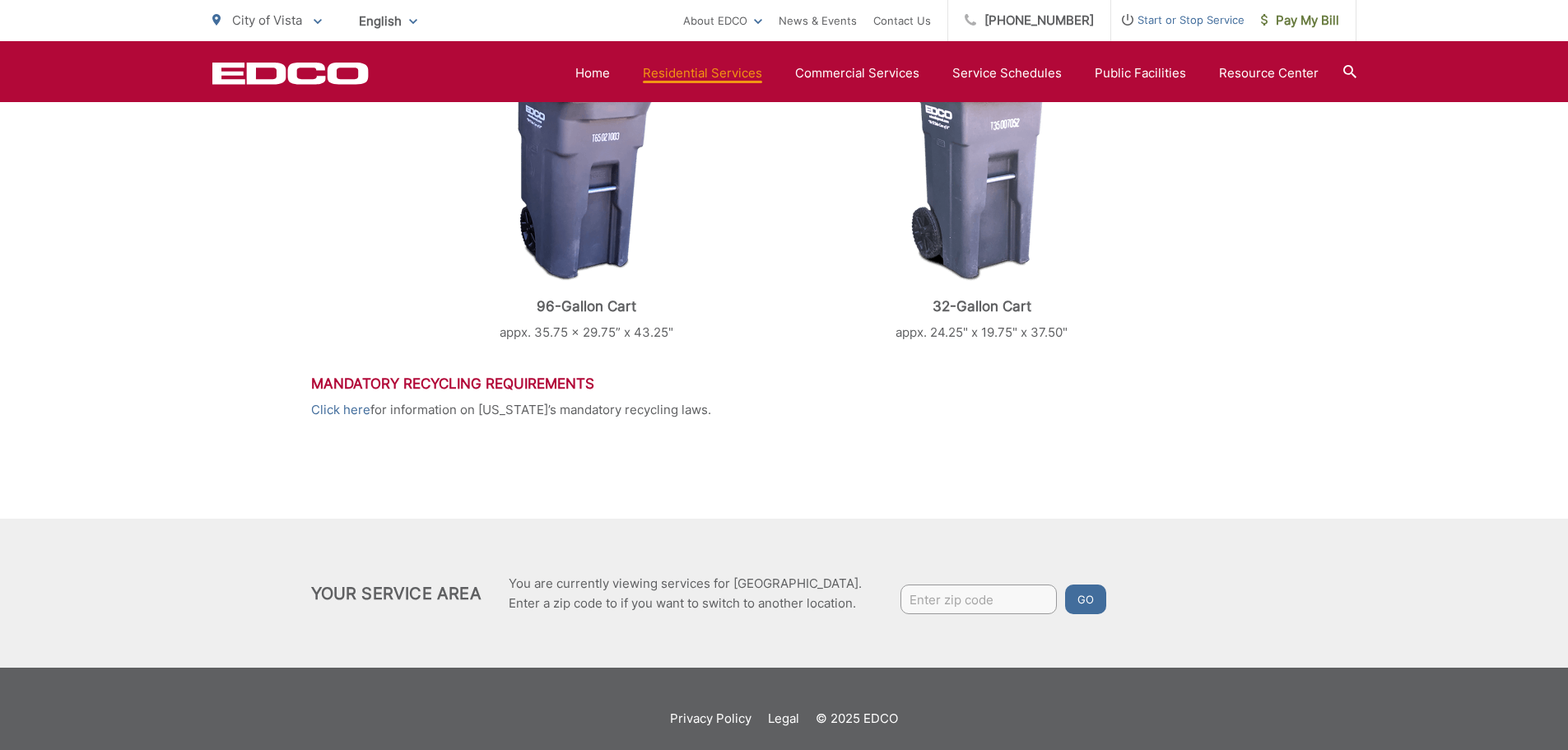
scroll to position [761, 0]
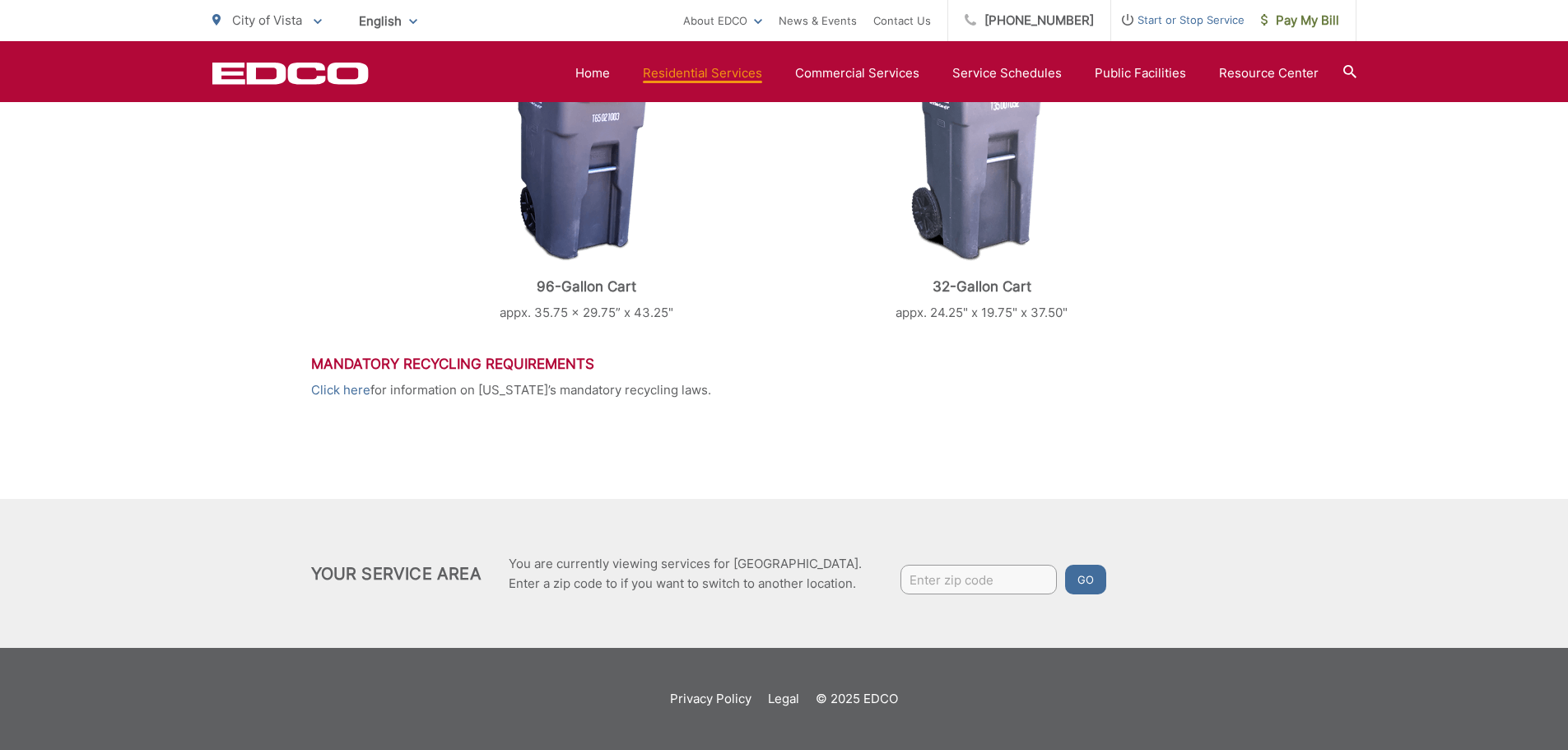
click at [955, 585] on input "Enter zip code" at bounding box center [978, 579] width 156 height 30
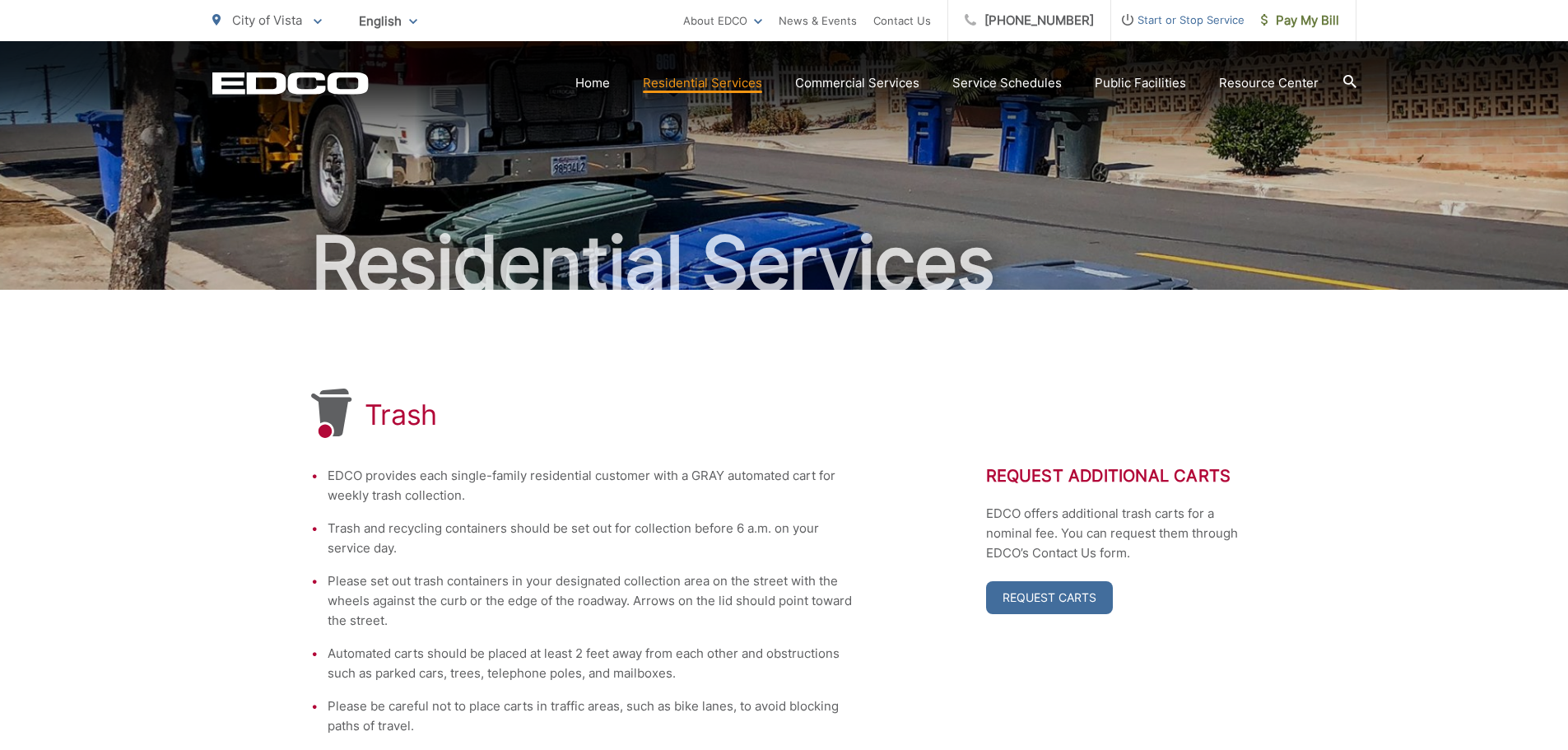
scroll to position [0, 0]
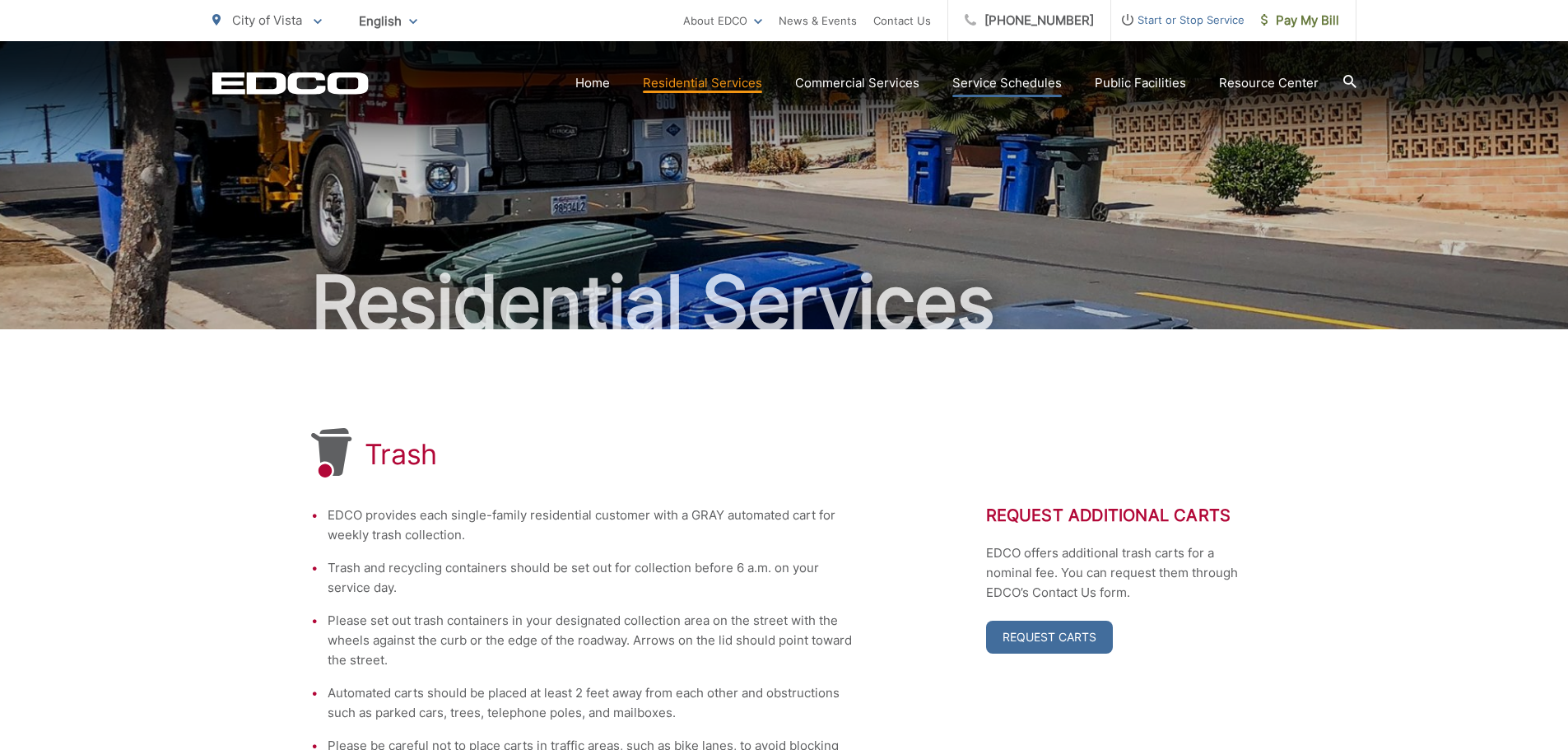
click at [1010, 87] on link "Service Schedules" at bounding box center [1007, 83] width 110 height 19
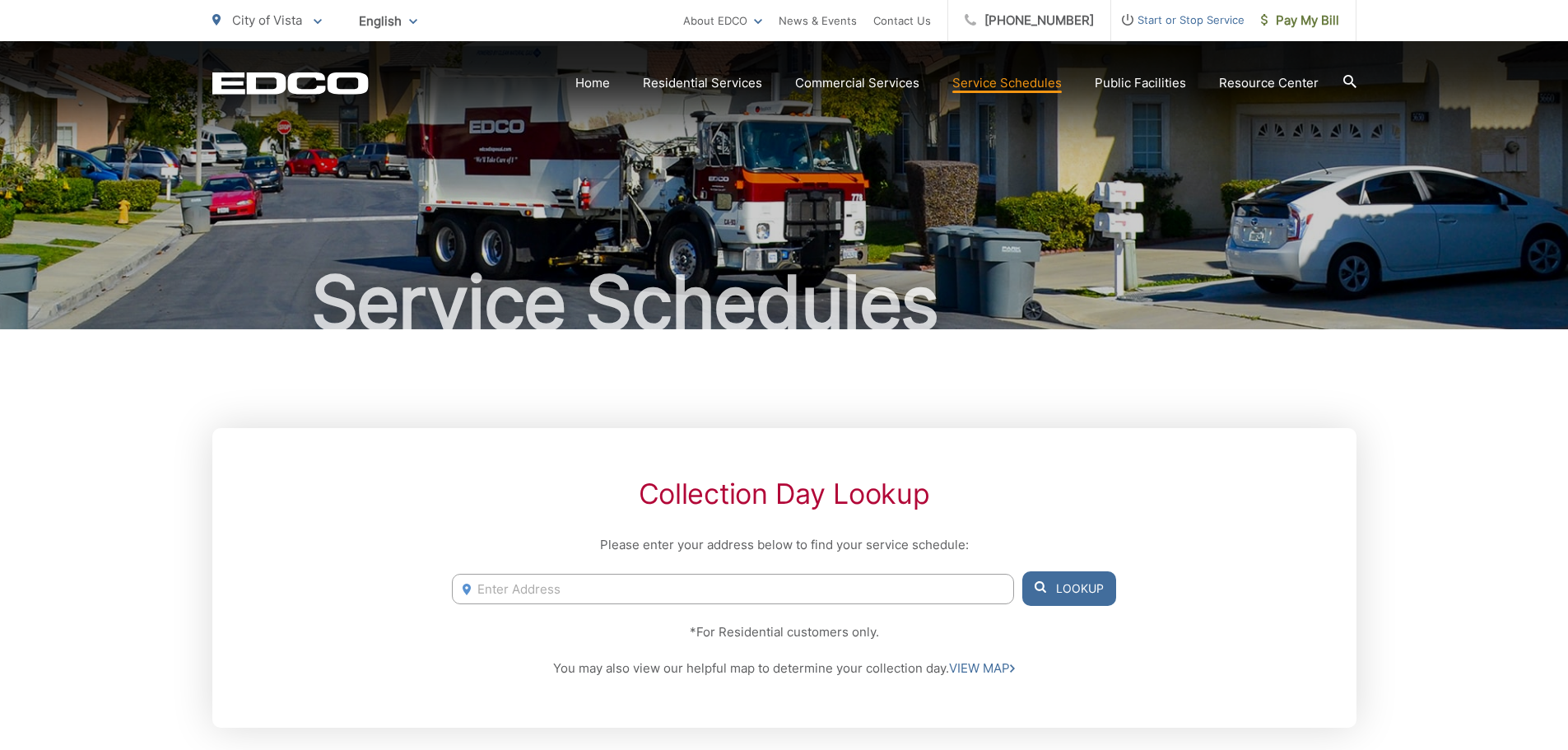
click at [660, 588] on input "Enter Address" at bounding box center [732, 589] width 561 height 30
click at [611, 623] on li "[STREET_ADDRESS]" at bounding box center [732, 623] width 561 height 24
type input "[STREET_ADDRESS]"
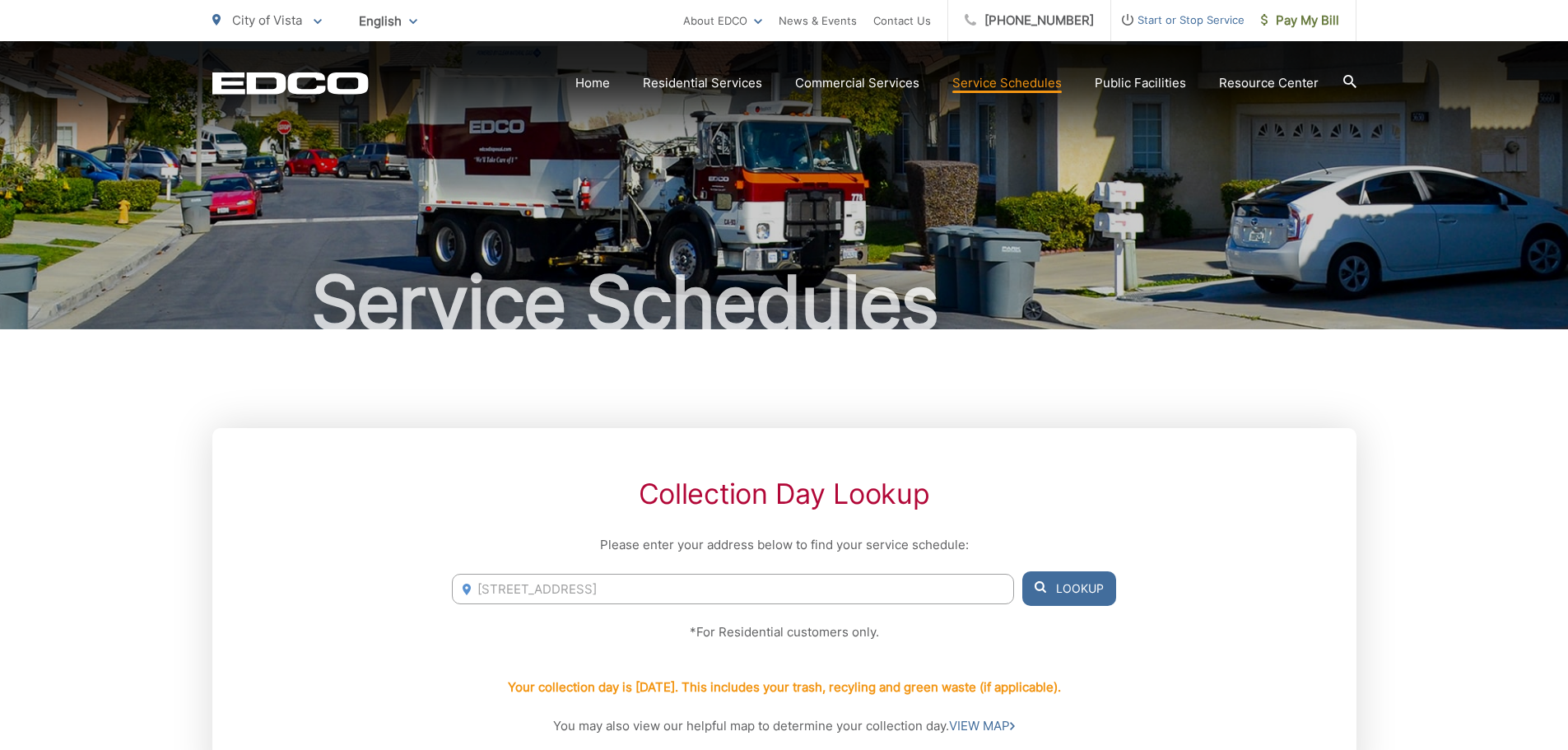
click at [1064, 590] on button "Lookup" at bounding box center [1069, 588] width 94 height 35
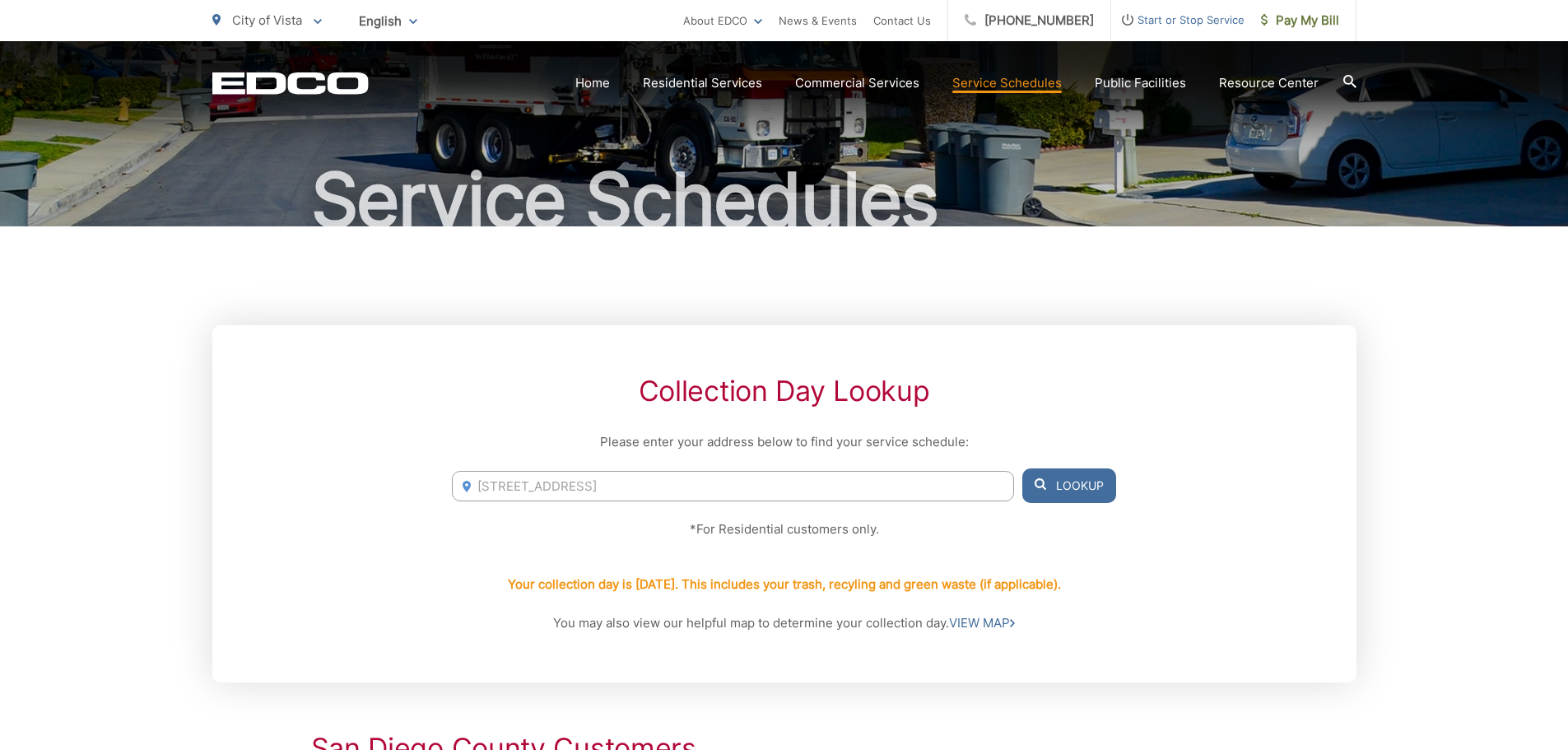
scroll to position [165, 0]
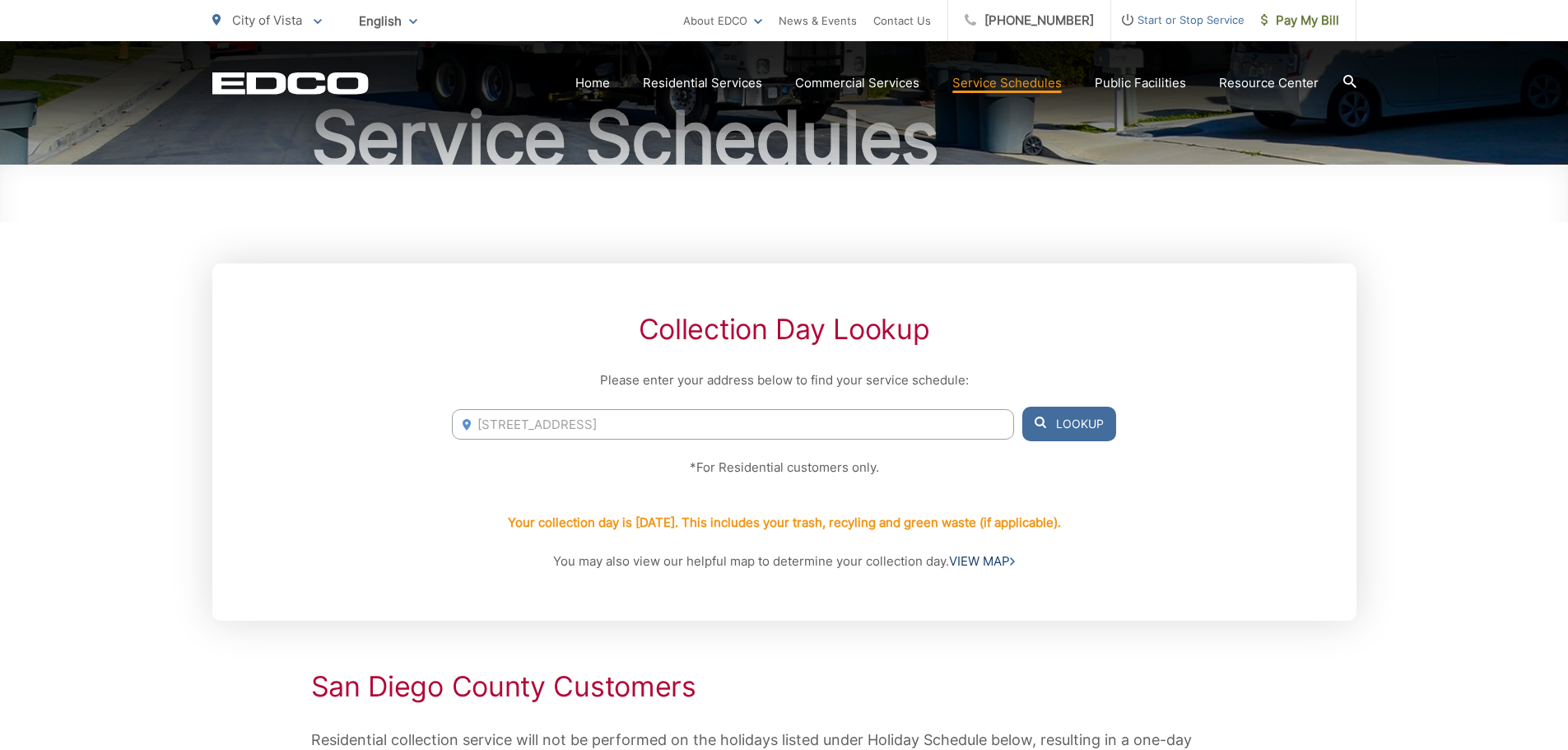
click at [987, 564] on link "VIEW MAP" at bounding box center [982, 561] width 66 height 19
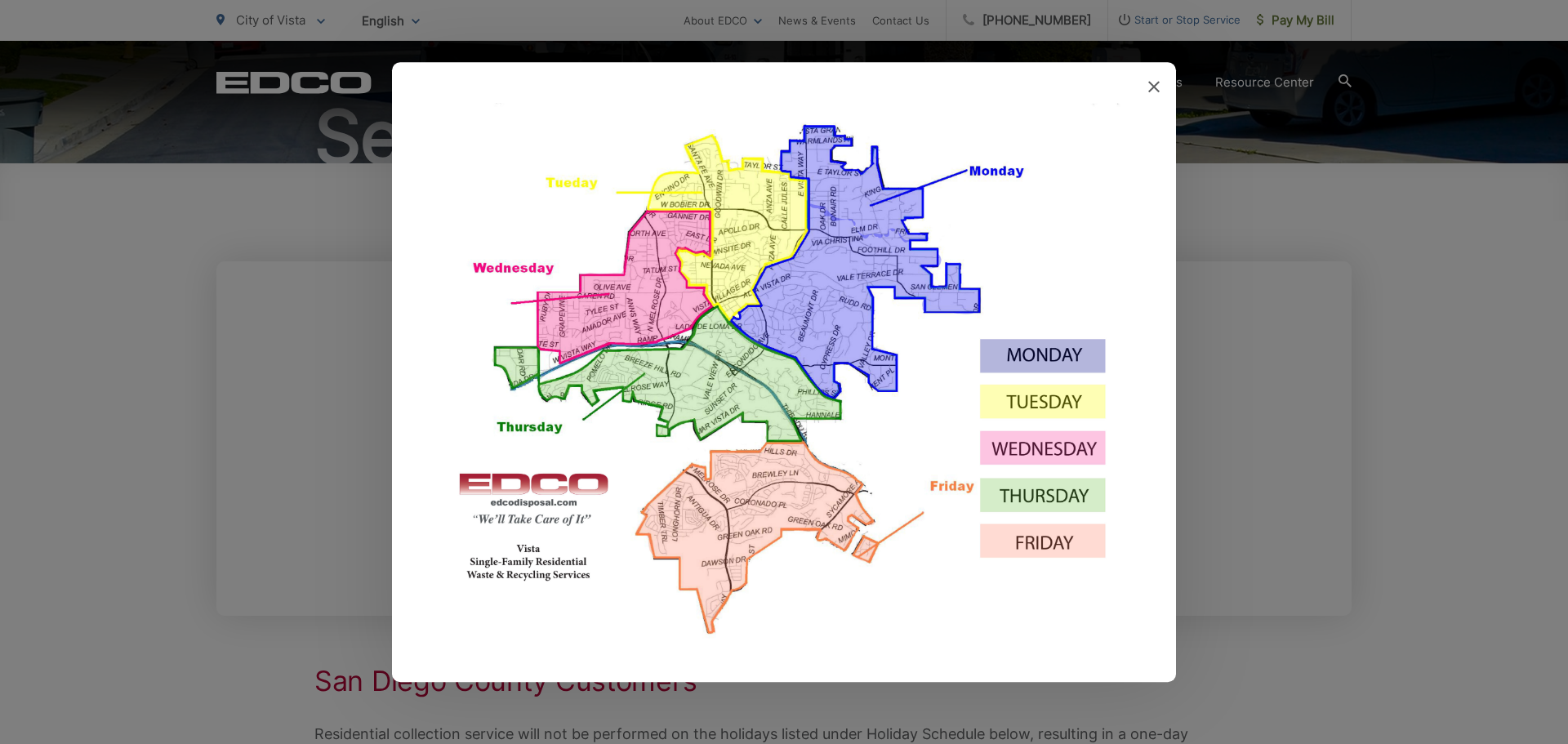
click at [1155, 86] on icon at bounding box center [1154, 87] width 12 height 12
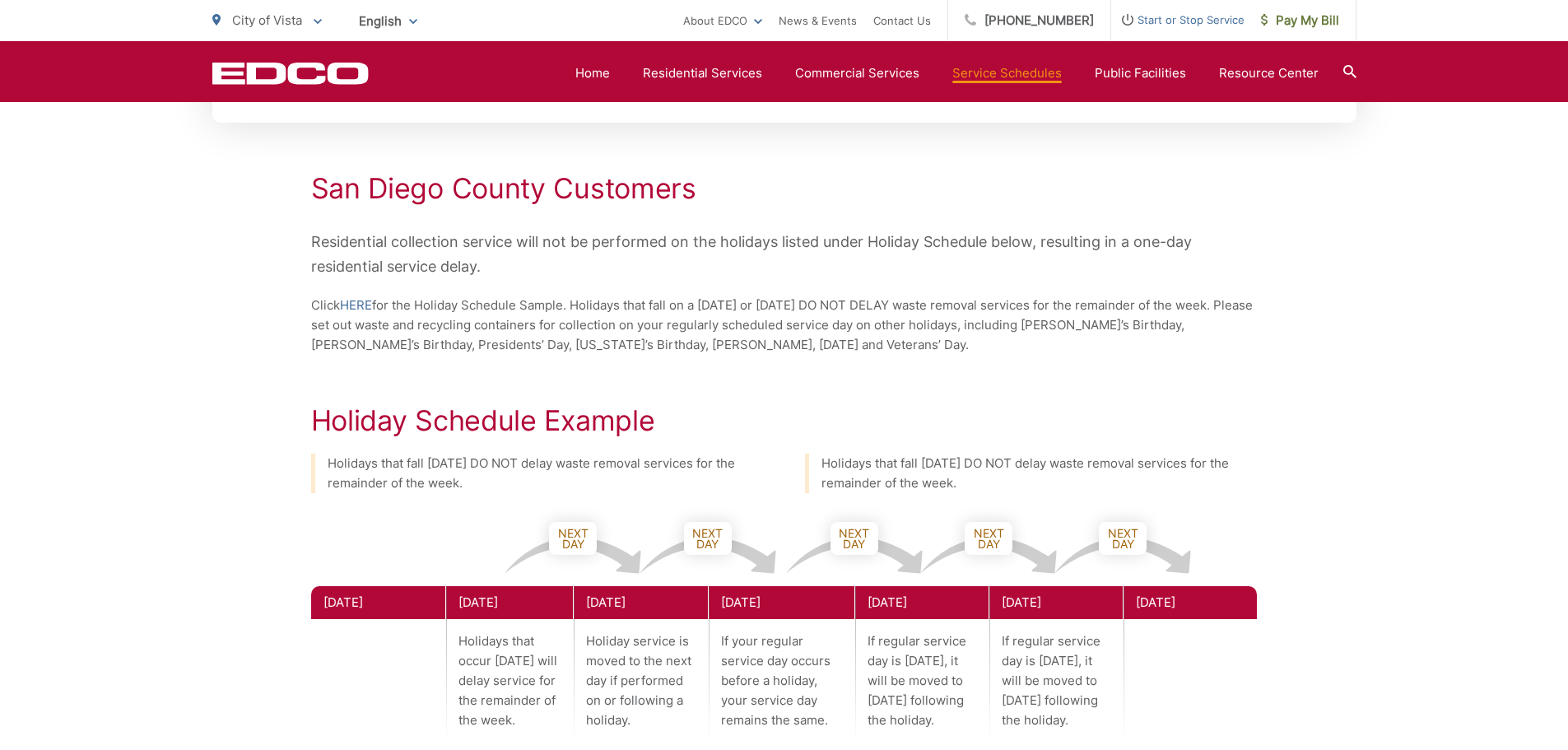
scroll to position [659, 0]
